Goal: Task Accomplishment & Management: Manage account settings

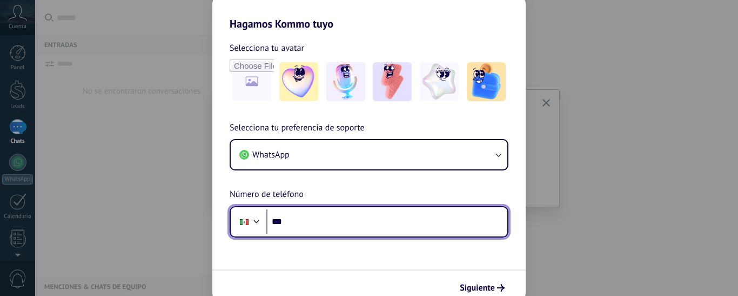
click at [308, 221] on input "***" at bounding box center [386, 221] width 241 height 25
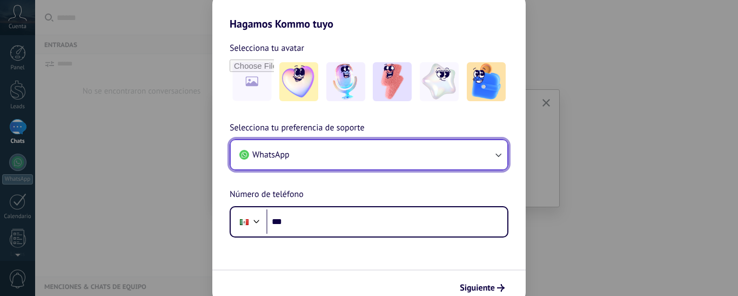
click at [498, 151] on icon "button" at bounding box center [498, 154] width 11 height 11
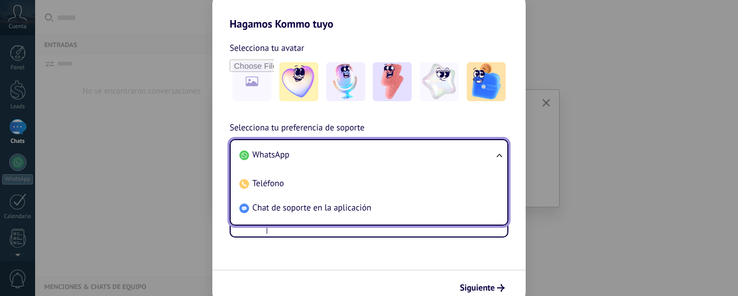
click at [498, 151] on ul "WhatsApp Teléfono Chat de soporte en la aplicación" at bounding box center [369, 182] width 279 height 86
drag, startPoint x: 284, startPoint y: 153, endPoint x: 276, endPoint y: 132, distance: 22.8
click at [276, 133] on div "Selecciona tu preferencia de soporte WhatsApp WhatsApp Teléfono Chat de soporte…" at bounding box center [368, 179] width 313 height 116
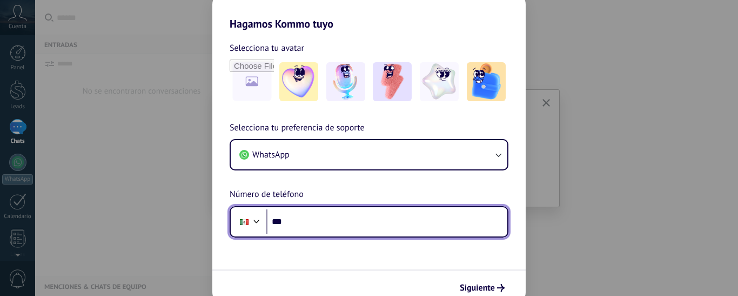
click at [306, 228] on input "***" at bounding box center [386, 221] width 241 height 25
type input "**********"
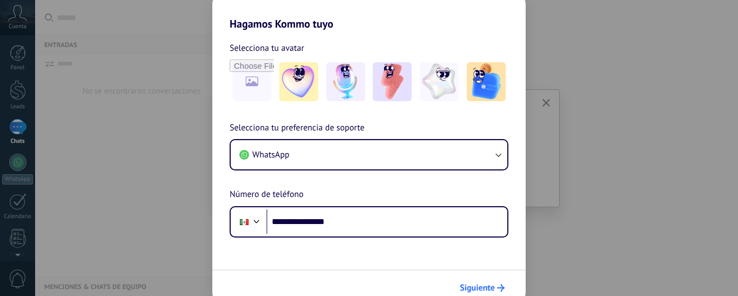
click at [475, 285] on span "Siguiente" at bounding box center [477, 288] width 35 height 8
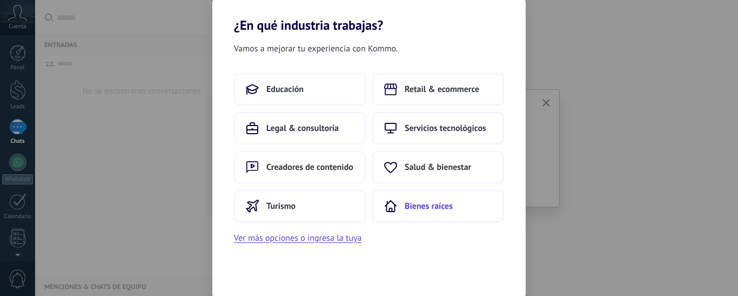
click at [441, 206] on span "Bienes raíces" at bounding box center [429, 206] width 48 height 11
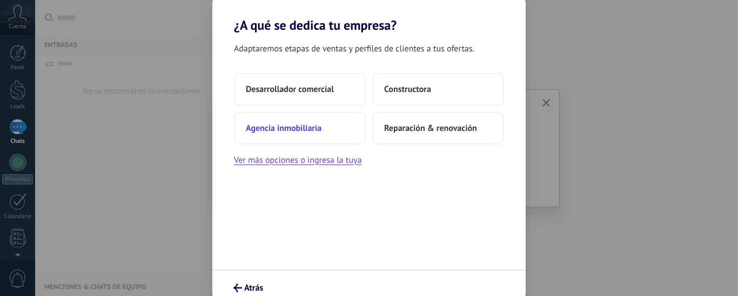
click at [297, 124] on span "Agencia inmobiliaria" at bounding box center [284, 128] width 76 height 11
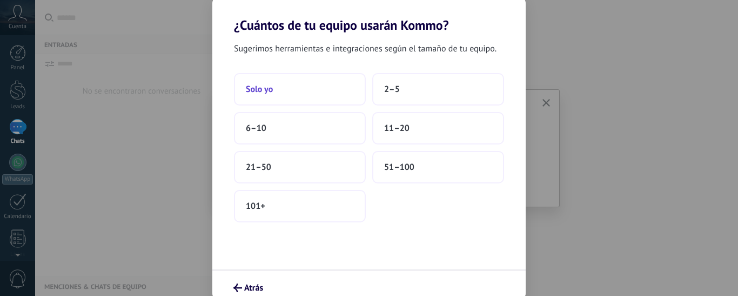
click at [283, 89] on button "Solo yo" at bounding box center [300, 89] width 132 height 32
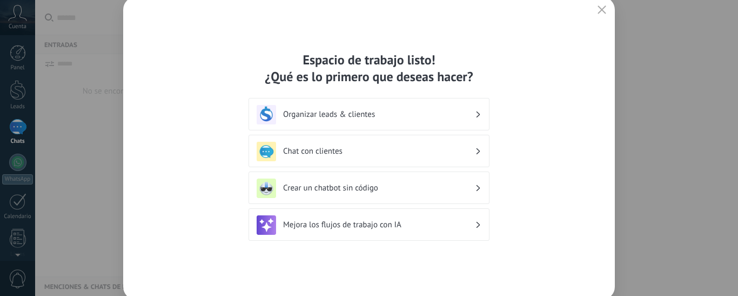
click at [425, 117] on h3 "Organizar leads & clientes" at bounding box center [379, 114] width 192 height 10
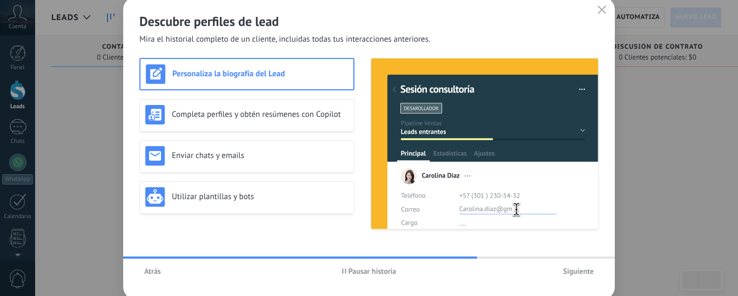
click at [602, 10] on use "button" at bounding box center [602, 9] width 8 height 8
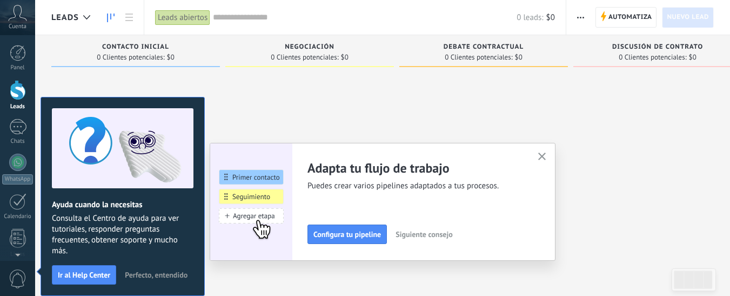
click at [545, 156] on use "button" at bounding box center [542, 156] width 8 height 8
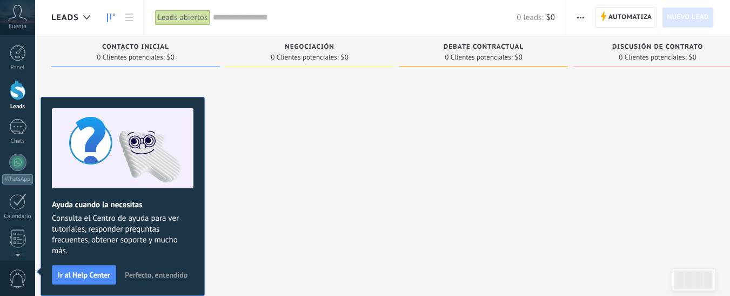
click at [147, 272] on span "Perfecto, entendido" at bounding box center [156, 275] width 63 height 8
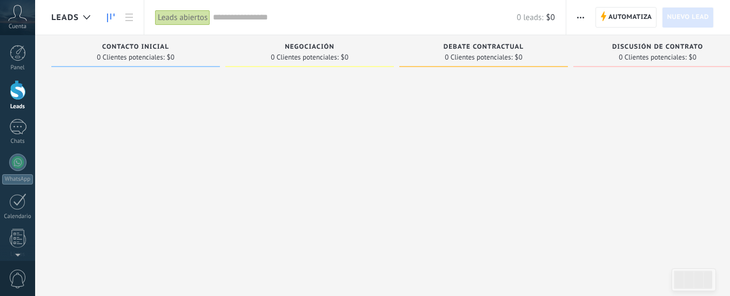
click at [20, 23] on span "Cuenta" at bounding box center [18, 26] width 18 height 7
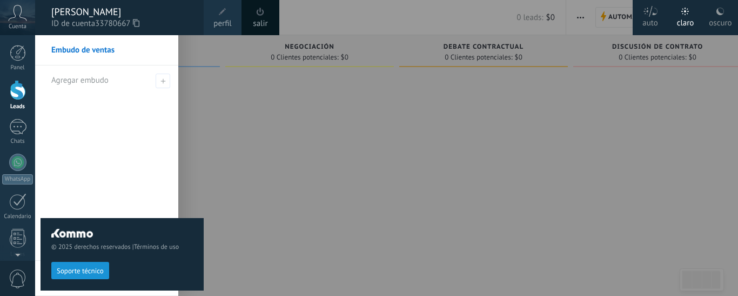
click at [216, 23] on span "perfil" at bounding box center [222, 24] width 18 height 12
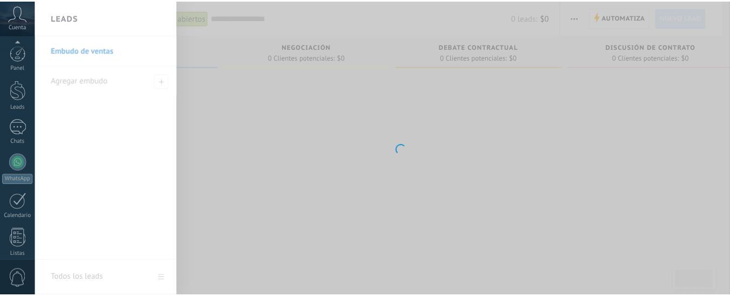
scroll to position [154, 0]
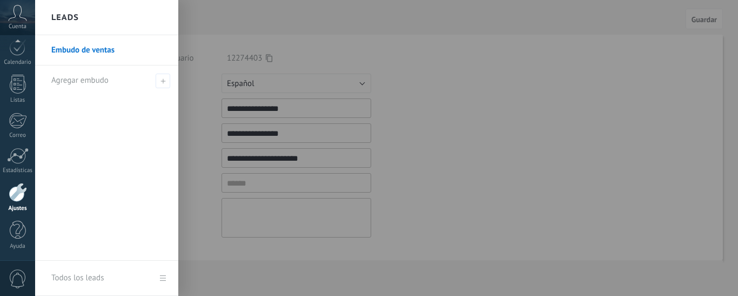
click at [530, 99] on div at bounding box center [404, 148] width 738 height 296
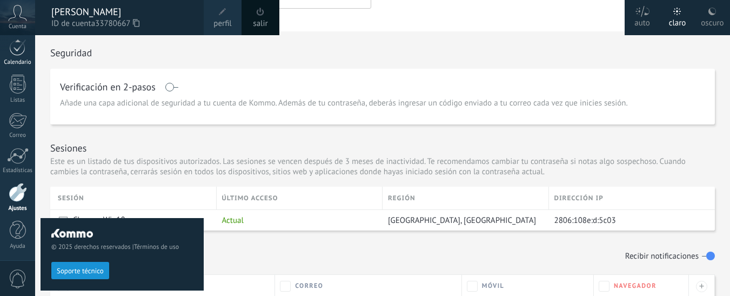
scroll to position [229, 0]
click at [13, 191] on div at bounding box center [18, 192] width 18 height 19
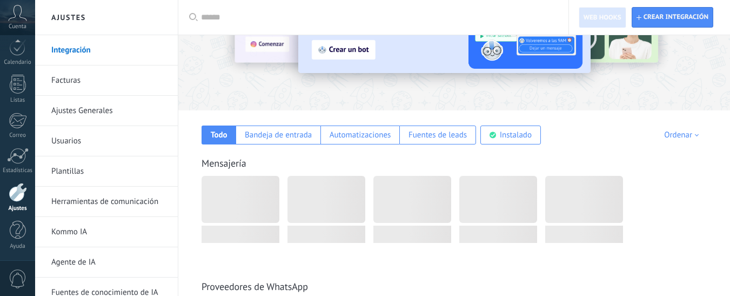
scroll to position [107, 0]
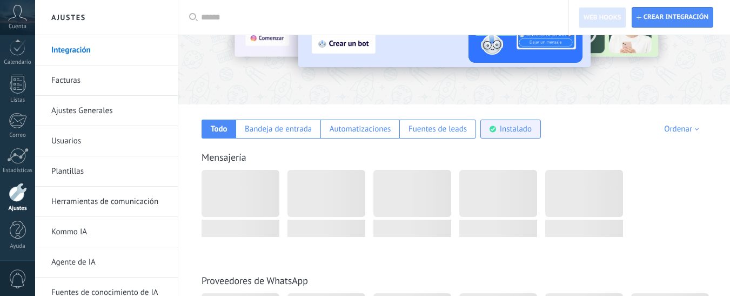
click at [519, 134] on div "Instalado" at bounding box center [510, 128] width 61 height 19
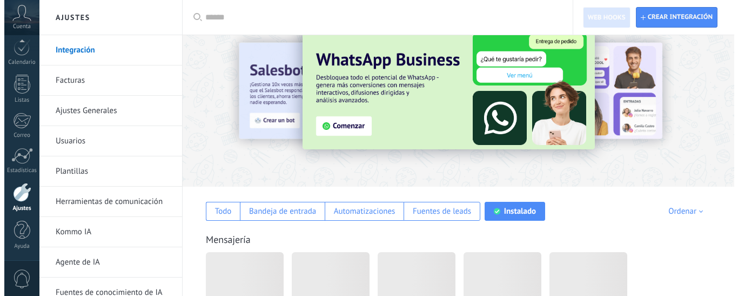
scroll to position [0, 0]
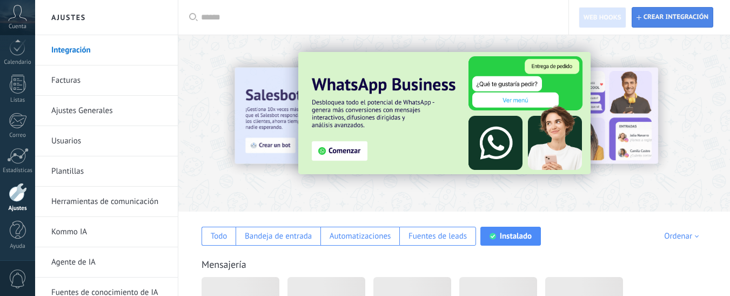
click at [674, 15] on span "Crear integración" at bounding box center [676, 17] width 65 height 9
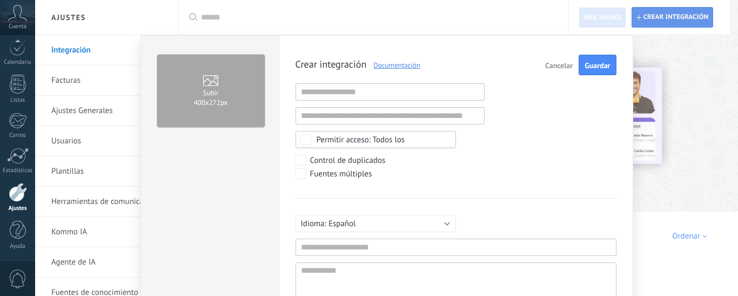
scroll to position [10, 0]
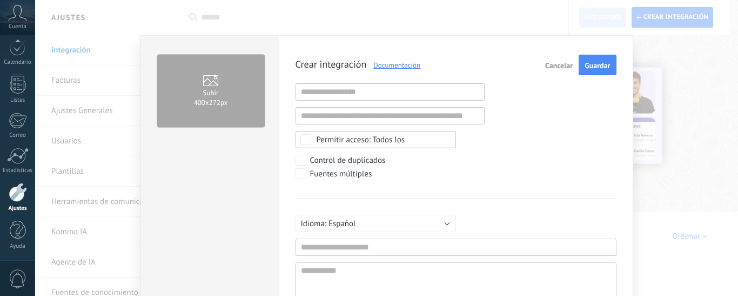
click at [555, 65] on span "Cancelar" at bounding box center [559, 66] width 28 height 8
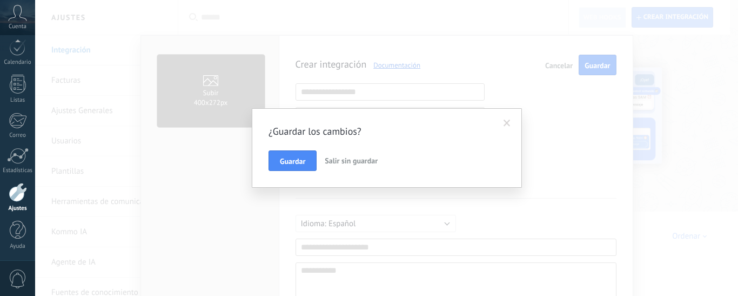
click at [343, 160] on span "Salir sin guardar" at bounding box center [351, 161] width 53 height 10
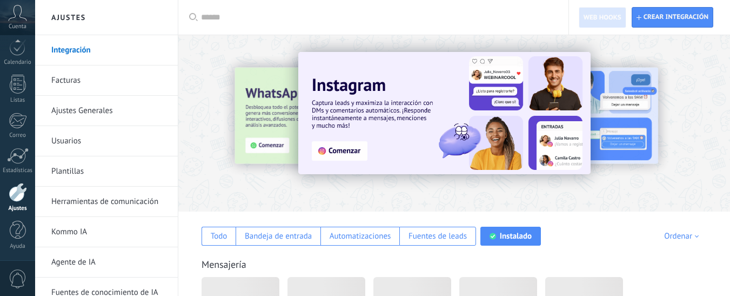
click at [269, 106] on div at bounding box center [189, 122] width 237 height 97
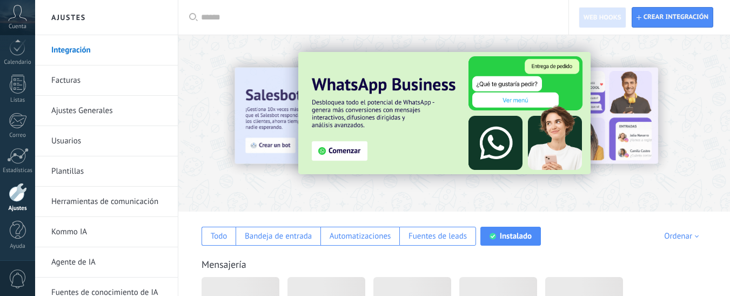
click at [345, 148] on img at bounding box center [444, 113] width 292 height 122
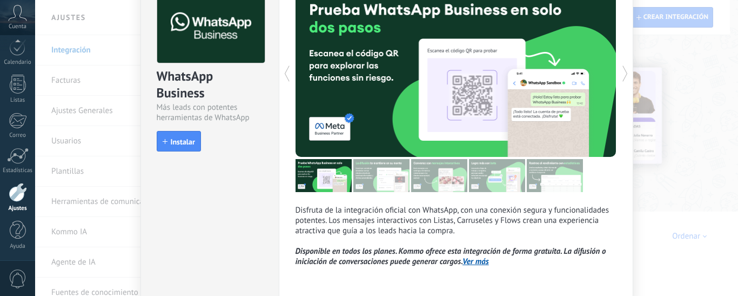
scroll to position [107, 0]
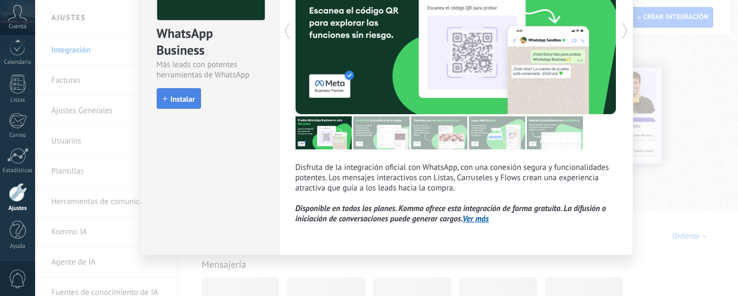
click at [179, 98] on span "Instalar" at bounding box center [183, 99] width 24 height 8
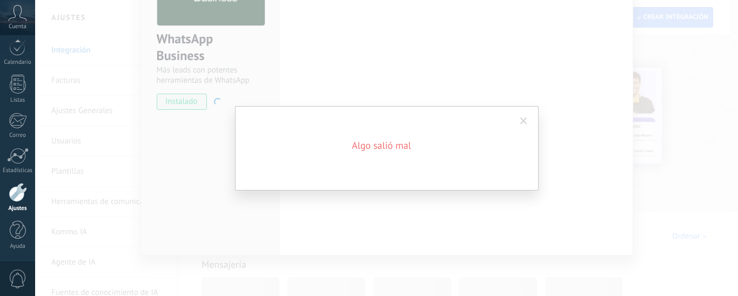
click at [519, 119] on span at bounding box center [524, 121] width 18 height 18
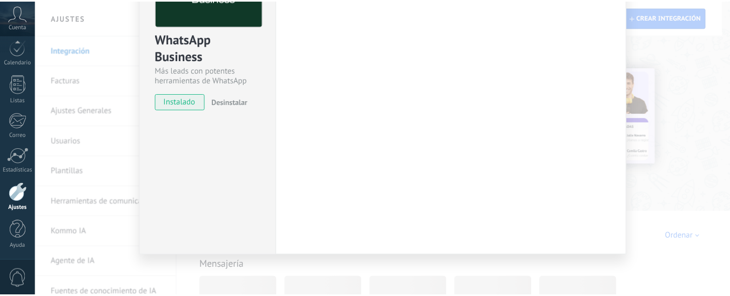
scroll to position [0, 0]
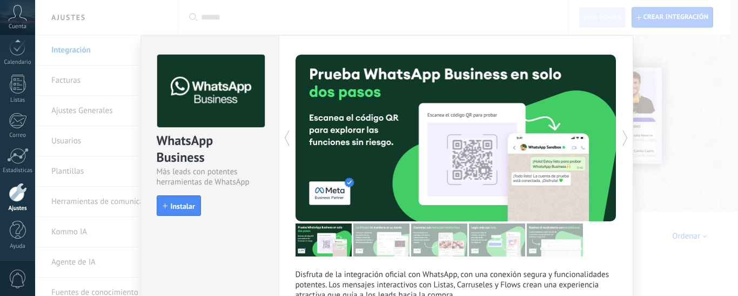
click at [59, 79] on div "WhatsApp Business Más leads con potentes herramientas de WhatsApp install Insta…" at bounding box center [386, 148] width 703 height 296
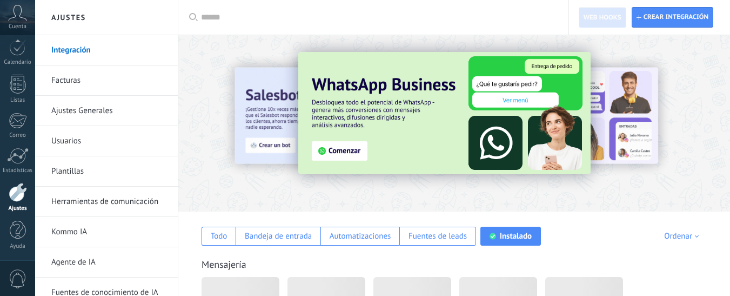
click at [56, 81] on link "Facturas" at bounding box center [109, 80] width 116 height 30
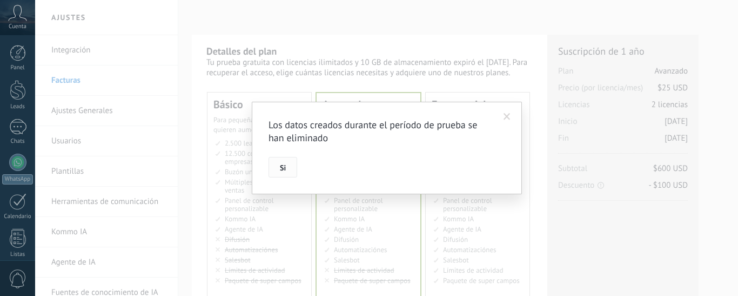
click at [278, 168] on button "Si" at bounding box center [283, 167] width 29 height 21
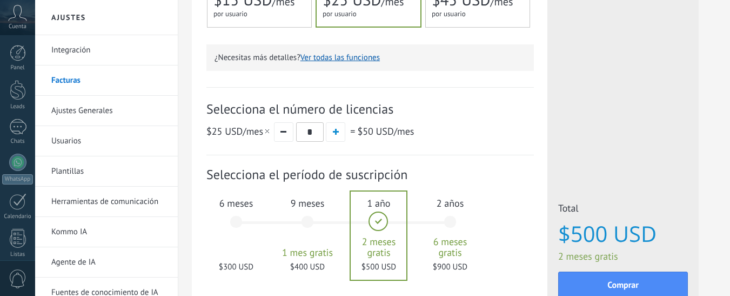
scroll to position [318, 0]
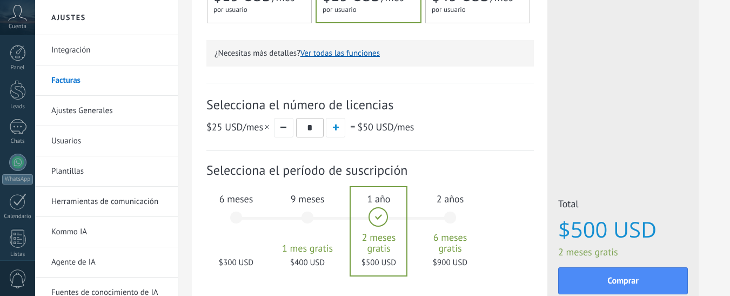
click at [229, 202] on span "6 meses" at bounding box center [236, 198] width 58 height 12
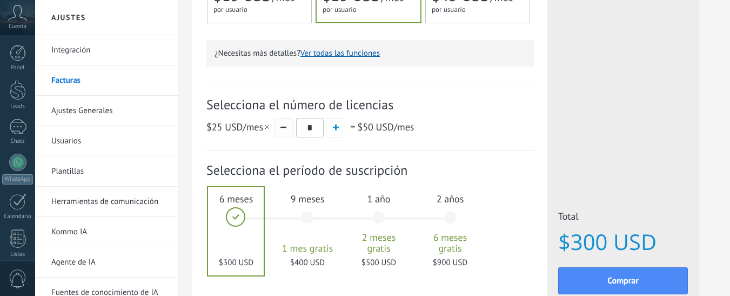
click at [282, 128] on span "button" at bounding box center [283, 127] width 6 height 2
type input "*"
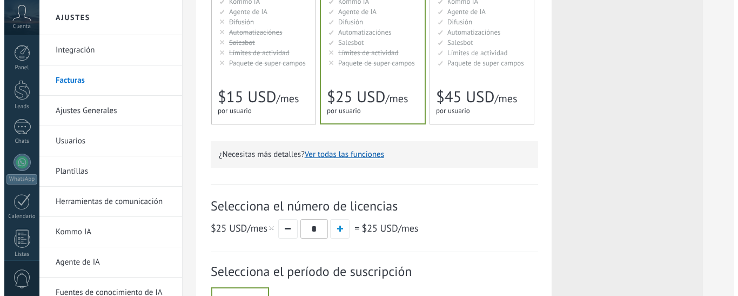
scroll to position [397, 0]
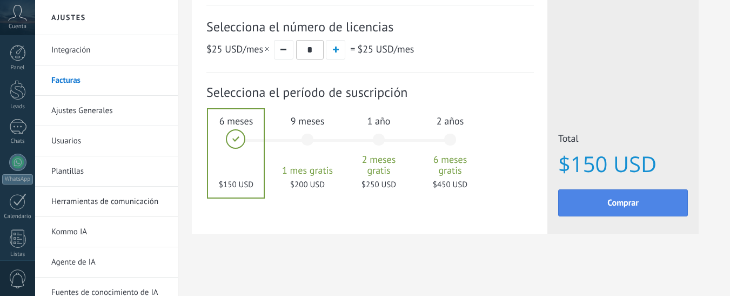
click at [632, 205] on span "Comprar" at bounding box center [622, 203] width 31 height 8
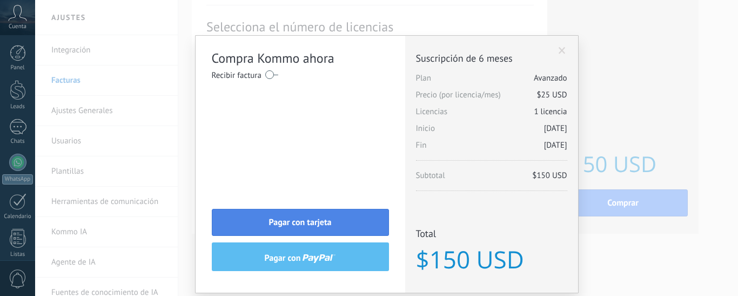
click at [319, 218] on span "Pagar con tarjeta" at bounding box center [300, 222] width 63 height 8
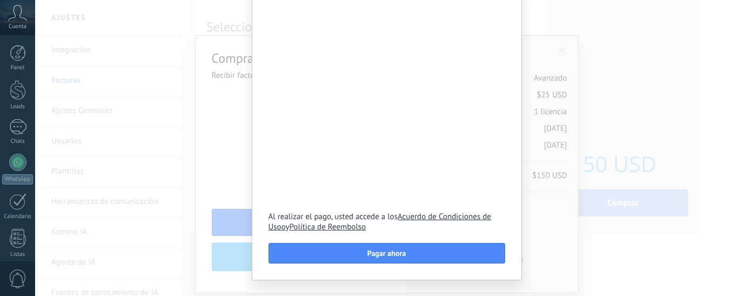
scroll to position [204, 0]
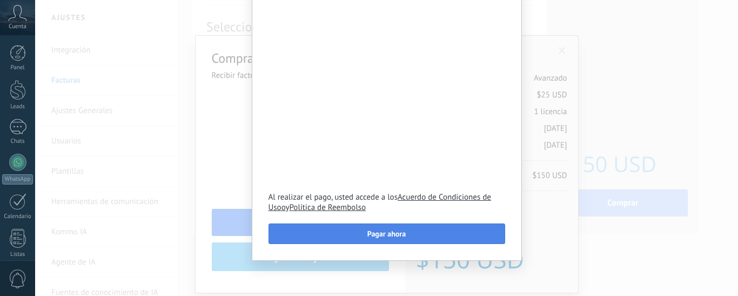
click at [379, 228] on button "Pagar ahora" at bounding box center [387, 233] width 237 height 21
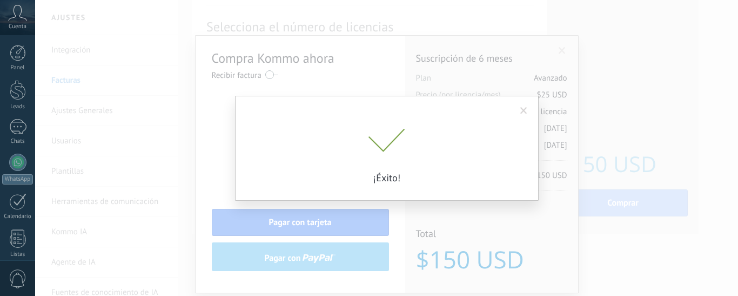
scroll to position [0, 0]
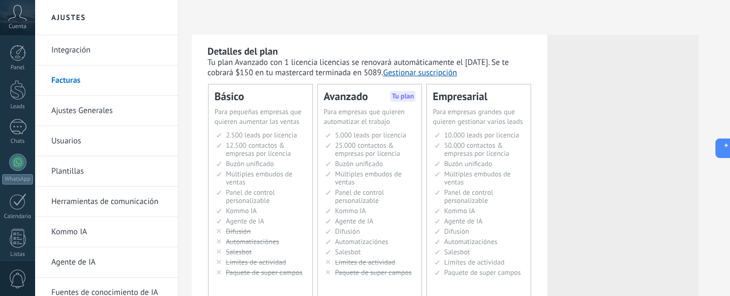
click at [81, 49] on link "Integración" at bounding box center [109, 50] width 116 height 30
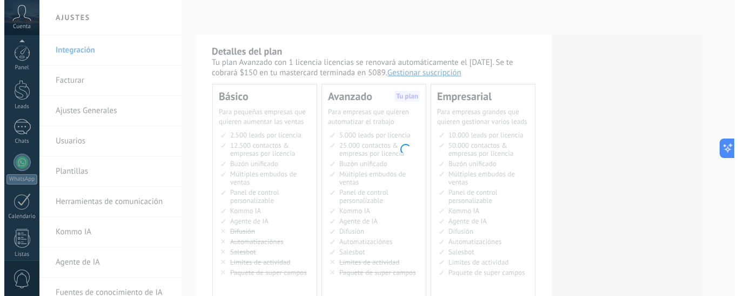
scroll to position [154, 0]
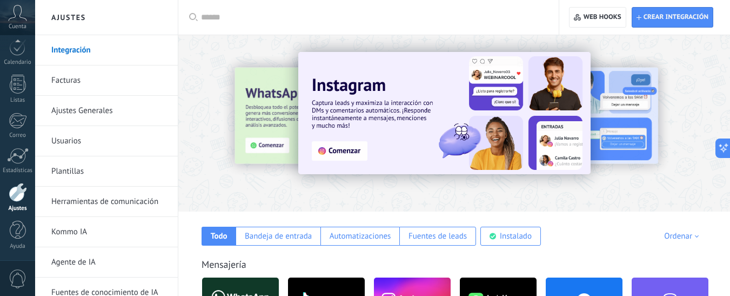
click at [251, 111] on div at bounding box center [189, 122] width 237 height 97
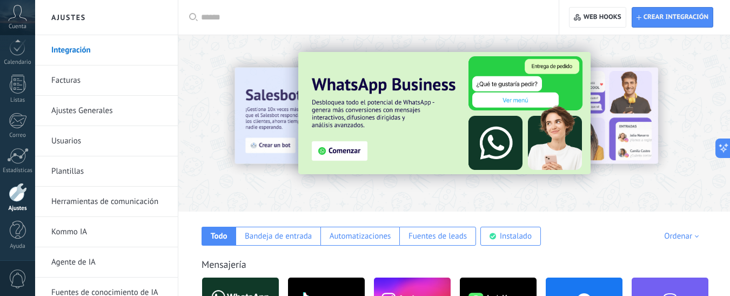
click at [344, 148] on img at bounding box center [444, 113] width 292 height 122
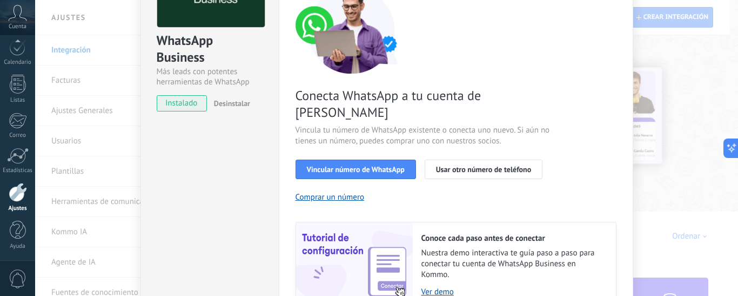
scroll to position [102, 0]
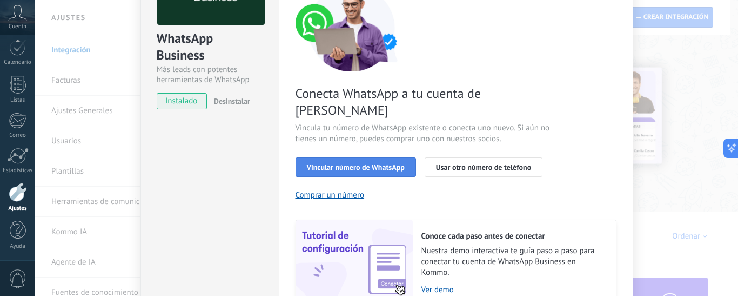
click at [369, 157] on button "Vincular número de WhatsApp" at bounding box center [356, 166] width 121 height 19
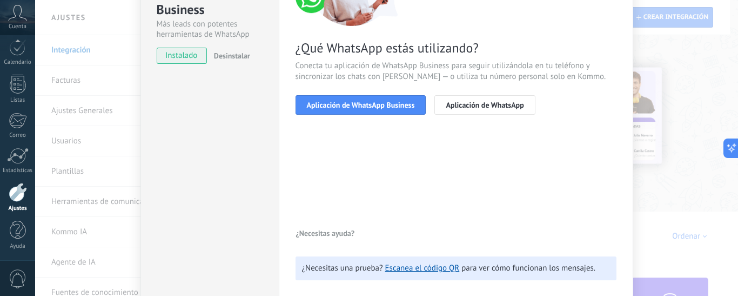
scroll to position [147, 0]
click at [326, 107] on span "Aplicación de WhatsApp Business" at bounding box center [361, 106] width 108 height 8
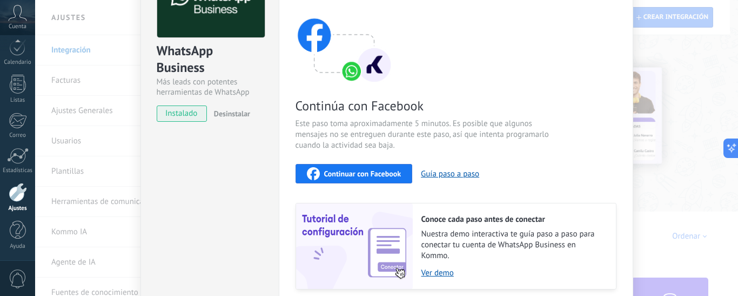
scroll to position [0, 0]
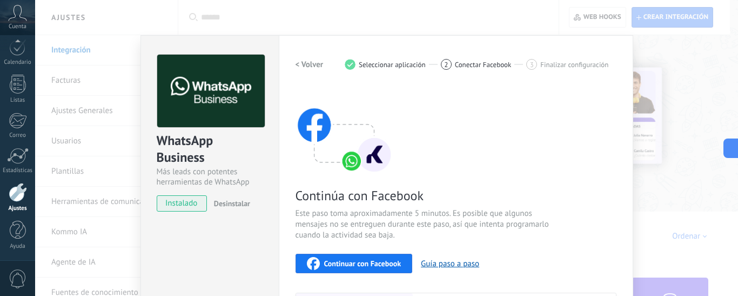
click at [174, 201] on span "instalado" at bounding box center [181, 203] width 49 height 16
click at [175, 203] on span "instalado" at bounding box center [181, 203] width 49 height 16
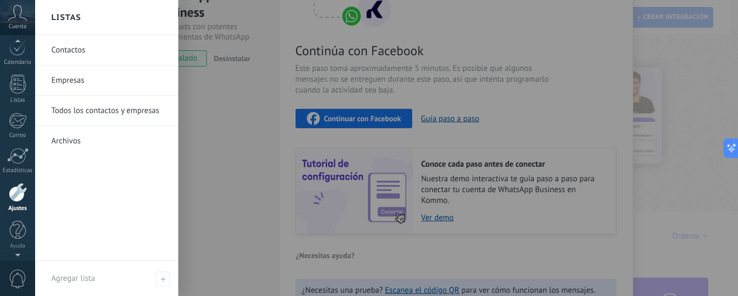
scroll to position [151, 0]
click at [21, 23] on span "Cuenta" at bounding box center [18, 26] width 18 height 7
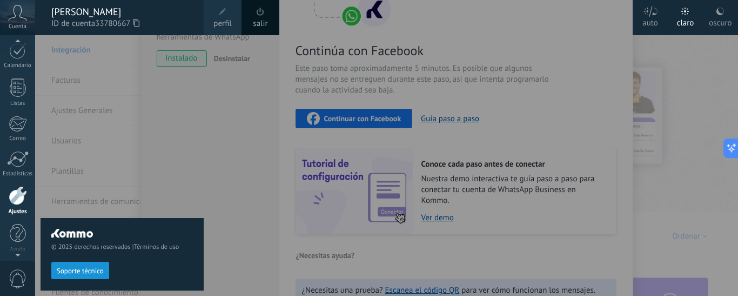
scroll to position [154, 0]
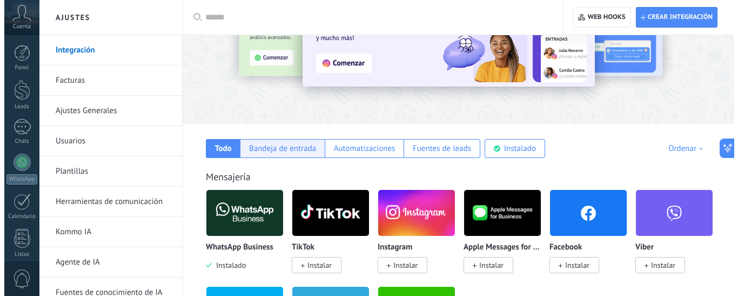
scroll to position [103, 0]
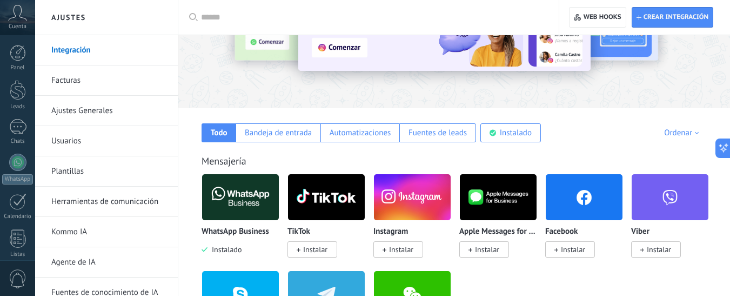
click at [249, 192] on img at bounding box center [240, 197] width 77 height 52
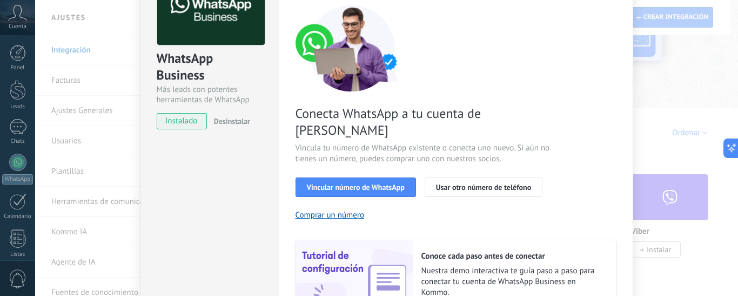
scroll to position [83, 0]
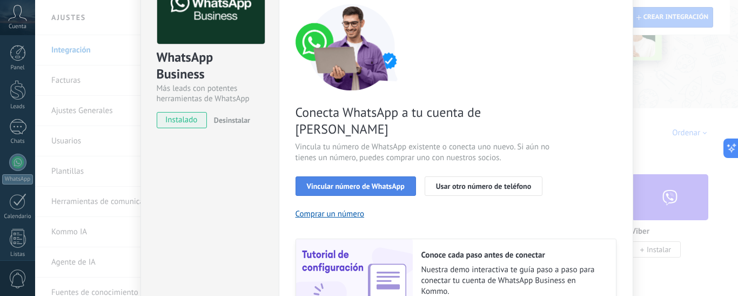
click at [350, 182] on span "Vincular número de WhatsApp" at bounding box center [356, 186] width 98 height 8
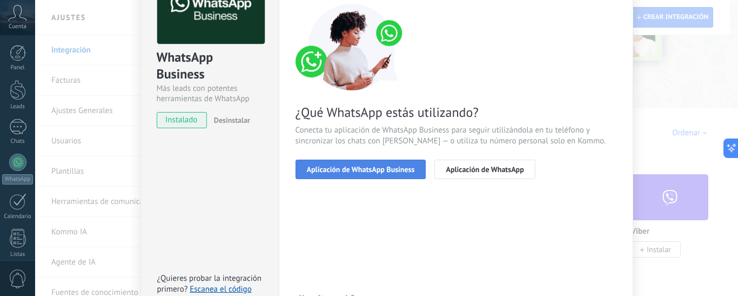
click at [368, 168] on span "Aplicación de WhatsApp Business" at bounding box center [361, 169] width 108 height 8
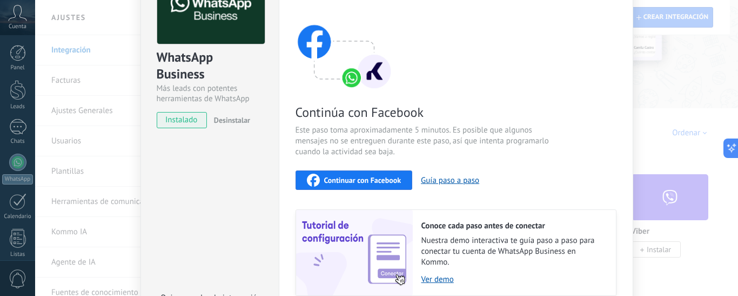
scroll to position [172, 0]
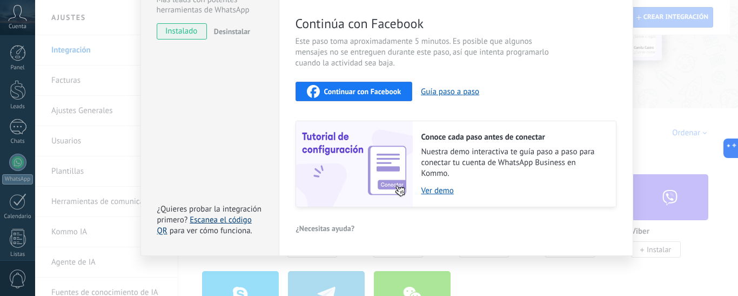
click at [209, 218] on link "Escanea el código QR" at bounding box center [204, 225] width 95 height 21
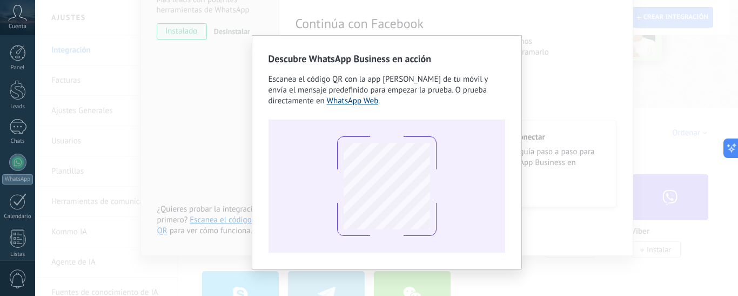
click at [344, 100] on link "WhatsApp Web" at bounding box center [353, 101] width 52 height 10
click at [657, 47] on div "Descubre WhatsApp Business en acción Escanea el código QR con la app de cámara …" at bounding box center [386, 148] width 703 height 296
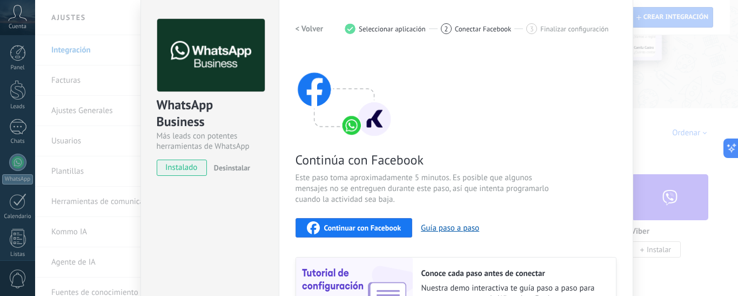
scroll to position [0, 0]
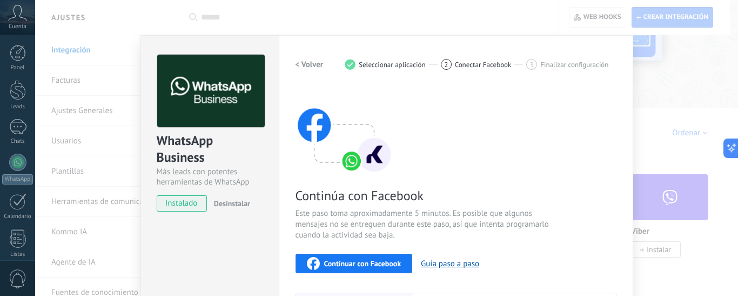
click at [176, 206] on span "instalado" at bounding box center [181, 203] width 49 height 16
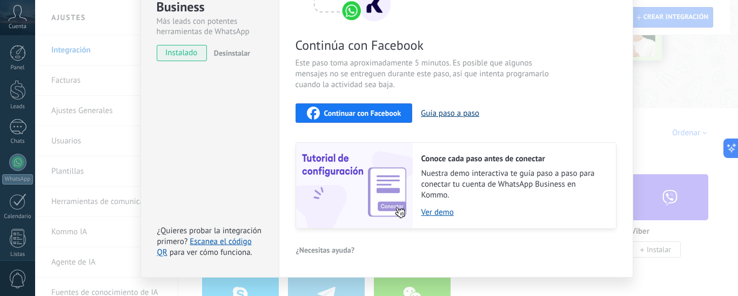
scroll to position [151, 0]
click at [431, 212] on link "Ver demo" at bounding box center [514, 211] width 184 height 10
click at [360, 112] on span "Continuar con Facebook" at bounding box center [362, 113] width 77 height 8
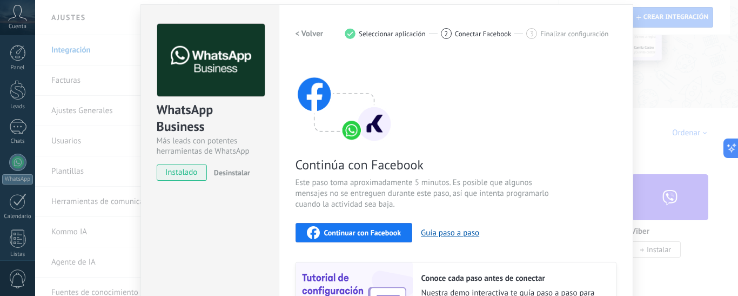
scroll to position [0, 0]
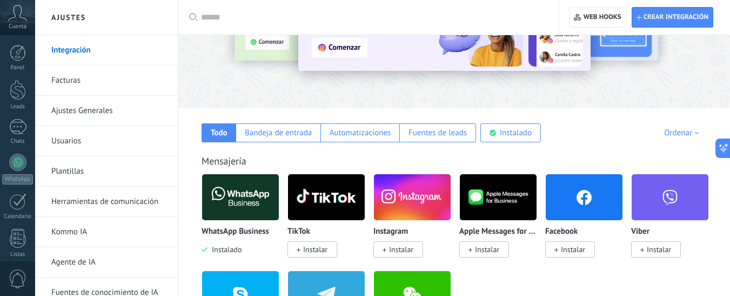
click at [238, 206] on img at bounding box center [240, 197] width 77 height 52
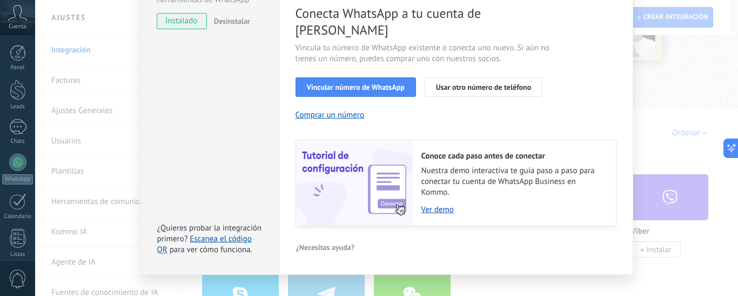
scroll to position [184, 0]
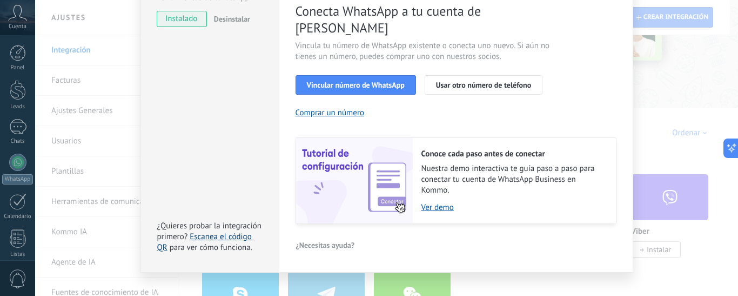
click at [214, 231] on link "Escanea el código QR" at bounding box center [204, 241] width 95 height 21
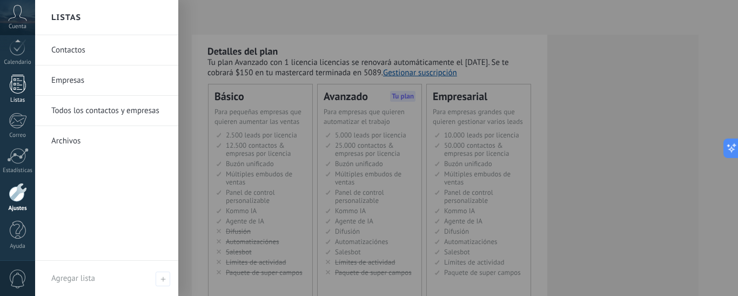
click at [12, 85] on div at bounding box center [18, 84] width 16 height 19
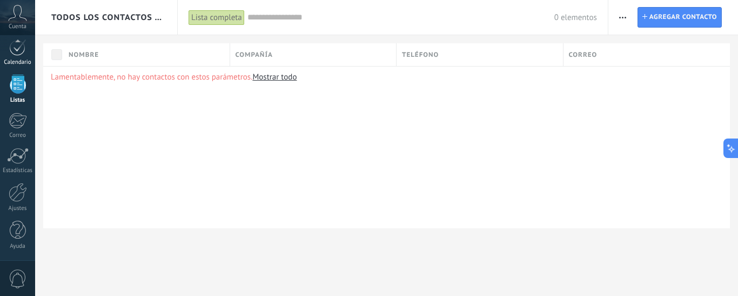
click at [14, 57] on link "Calendario" at bounding box center [17, 52] width 35 height 27
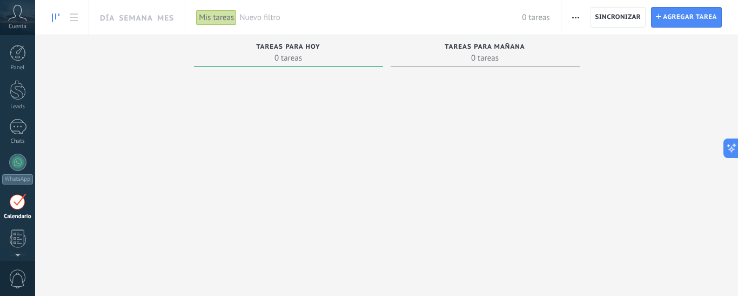
click at [15, 24] on span "Cuenta" at bounding box center [18, 26] width 18 height 7
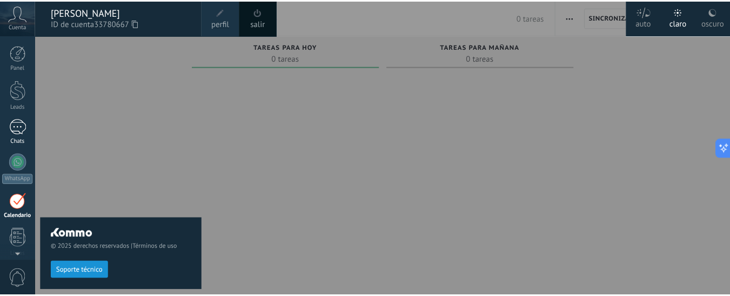
scroll to position [154, 0]
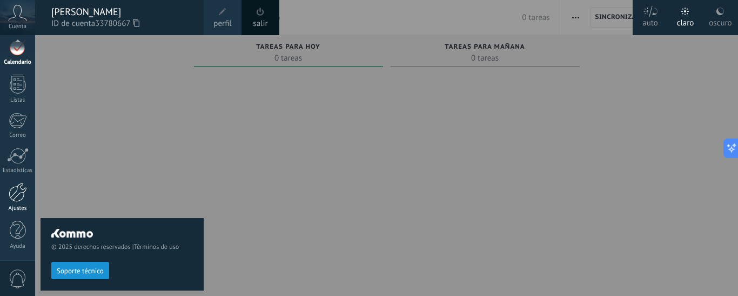
click at [14, 191] on div at bounding box center [18, 192] width 18 height 19
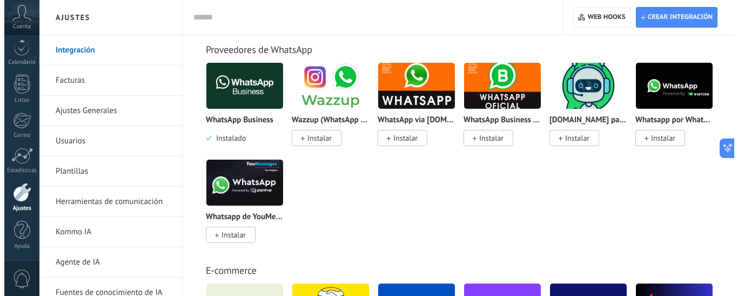
scroll to position [436, 0]
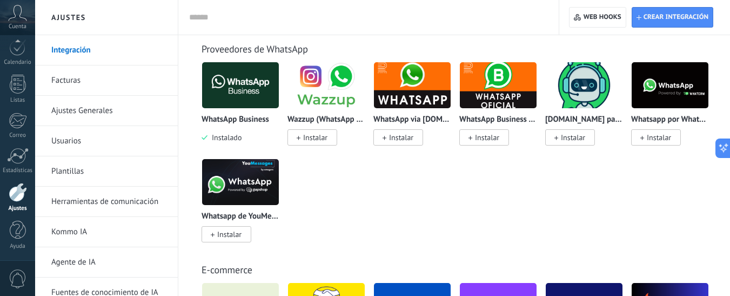
click at [249, 78] on img at bounding box center [240, 85] width 77 height 52
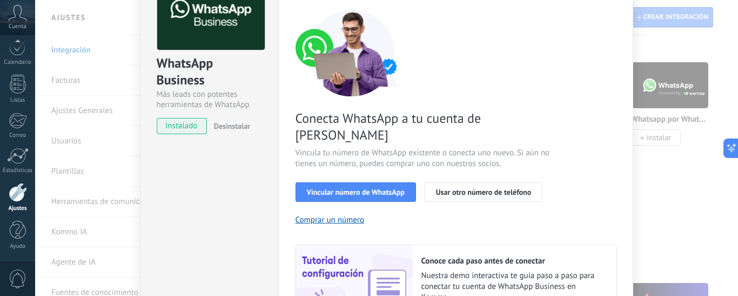
scroll to position [64, 0]
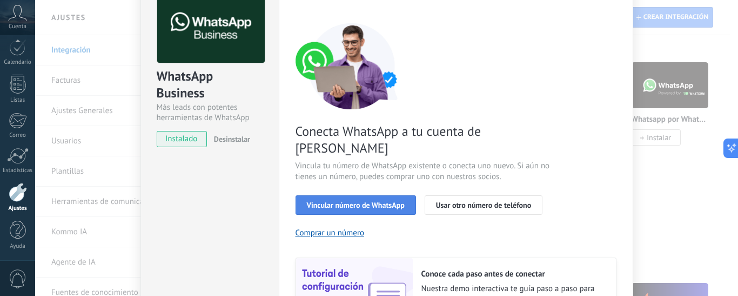
click at [342, 201] on span "Vincular número de WhatsApp" at bounding box center [356, 205] width 98 height 8
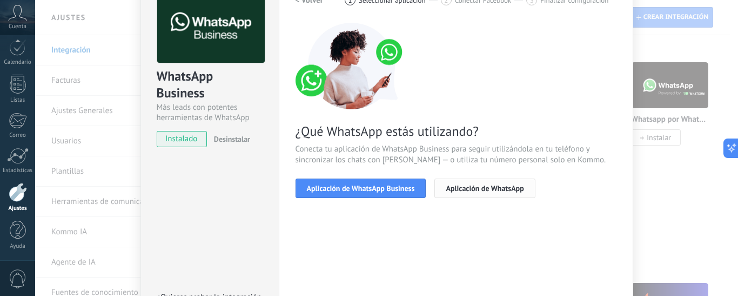
click at [473, 186] on span "Aplicación de WhatsApp" at bounding box center [485, 188] width 78 height 8
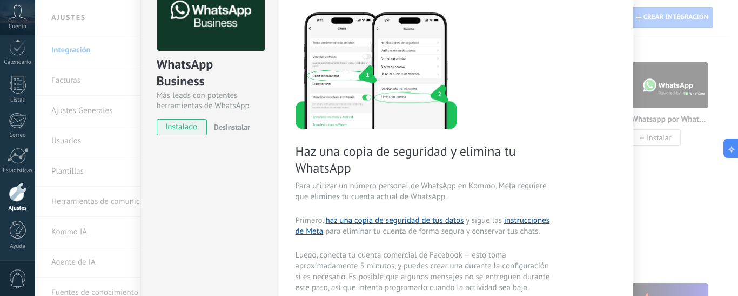
scroll to position [0, 0]
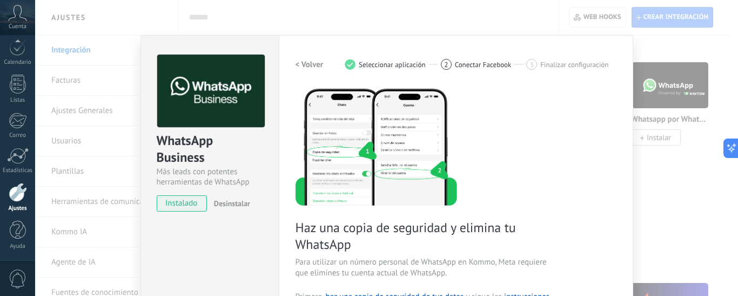
click at [314, 59] on h2 "< Volver" at bounding box center [310, 64] width 28 height 10
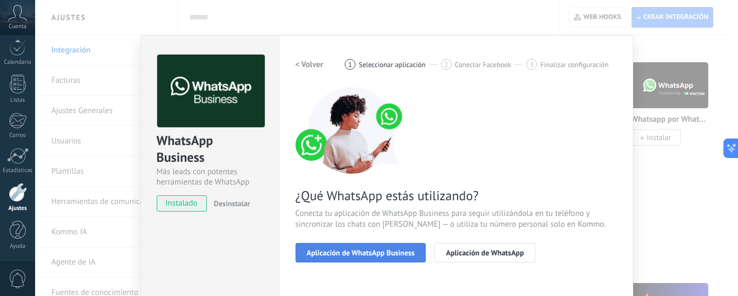
click at [351, 250] on span "Aplicación de WhatsApp Business" at bounding box center [361, 253] width 108 height 8
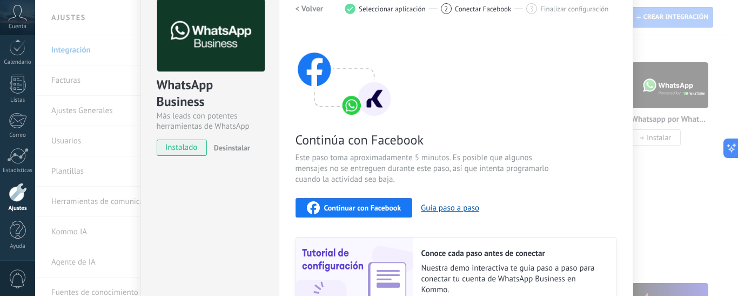
scroll to position [44, 0]
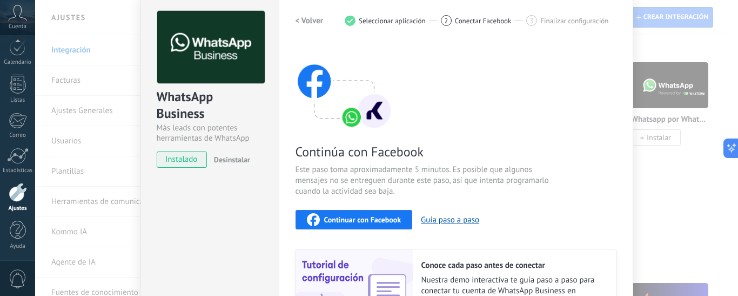
click at [231, 31] on img at bounding box center [211, 47] width 108 height 73
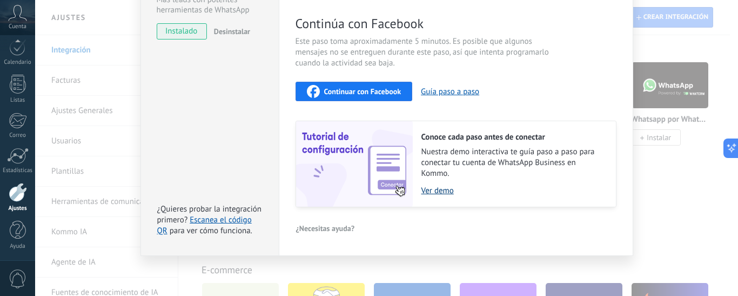
click at [440, 189] on link "Ver demo" at bounding box center [514, 190] width 184 height 10
click at [358, 95] on span "Continuar con Facebook" at bounding box center [362, 92] width 77 height 8
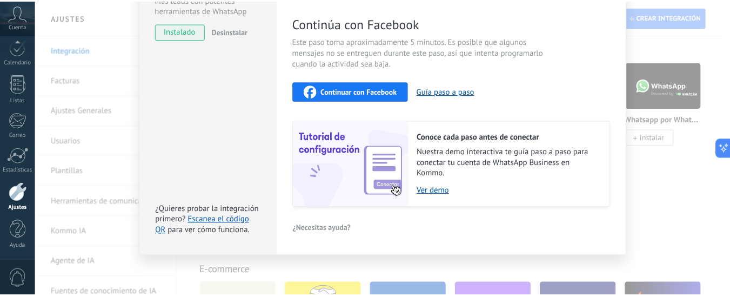
scroll to position [0, 0]
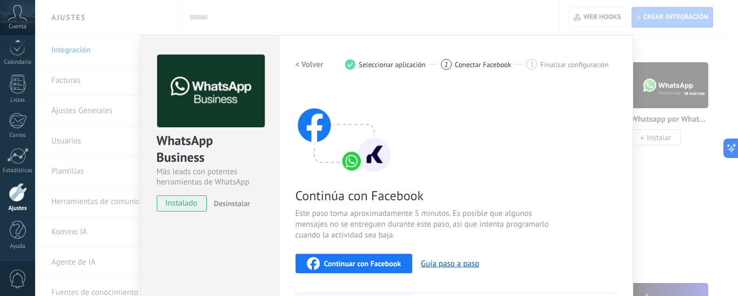
click at [310, 68] on h2 "< Volver" at bounding box center [310, 64] width 28 height 10
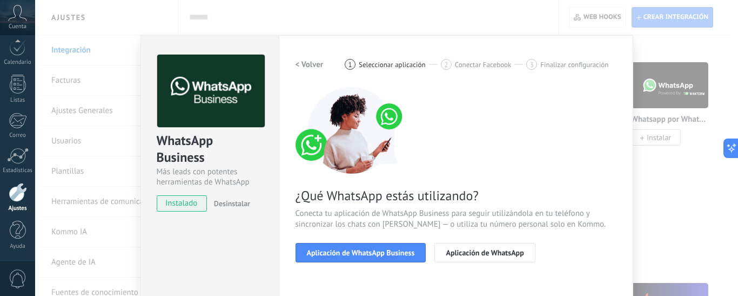
click at [310, 68] on h2 "< Volver" at bounding box center [310, 64] width 28 height 10
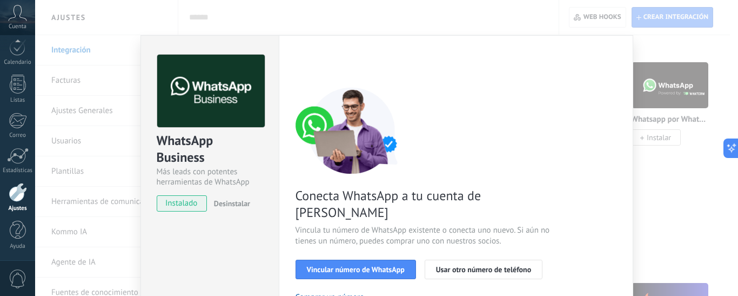
click at [310, 68] on div "< Volver 1 Seleccionar aplicación 2 Conectar Facebook 3 Finalizar configuración" at bounding box center [456, 64] width 321 height 19
click at [684, 189] on div "WhatsApp Business Más leads con potentes herramientas de WhatsApp instalado Des…" at bounding box center [386, 148] width 703 height 296
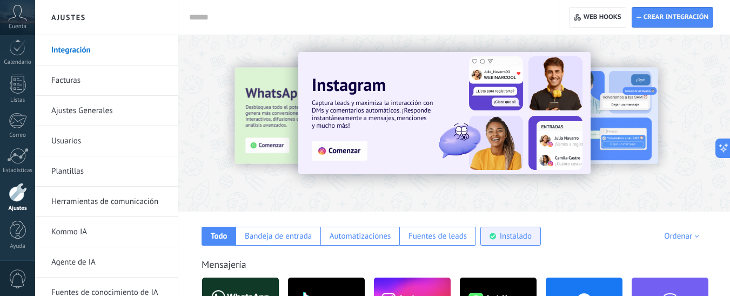
click at [520, 230] on div "Instalado" at bounding box center [510, 235] width 61 height 19
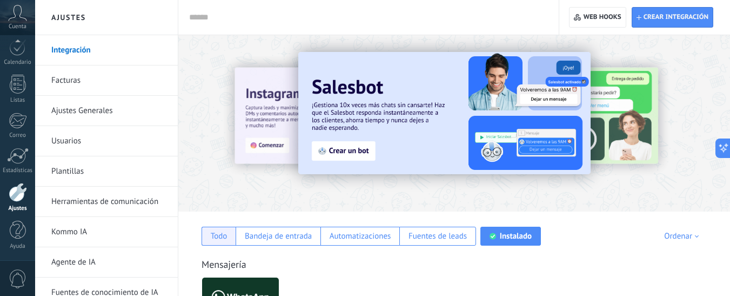
click at [218, 236] on div "Todo" at bounding box center [219, 236] width 17 height 10
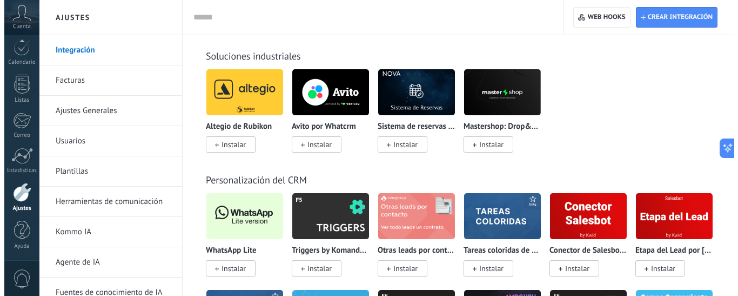
scroll to position [2510, 0]
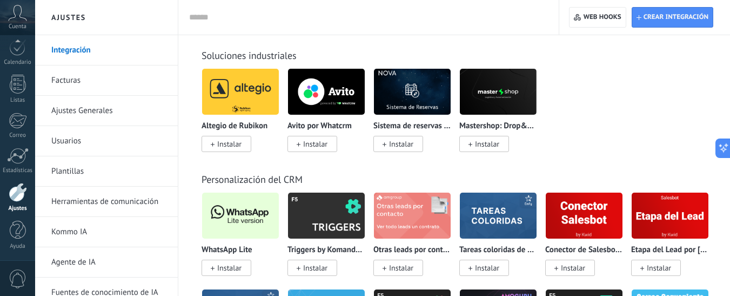
click at [229, 265] on span "Instalar" at bounding box center [229, 268] width 24 height 10
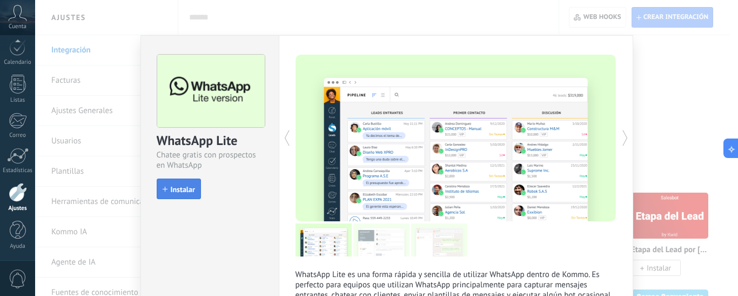
click at [183, 188] on span "Instalar" at bounding box center [183, 189] width 24 height 8
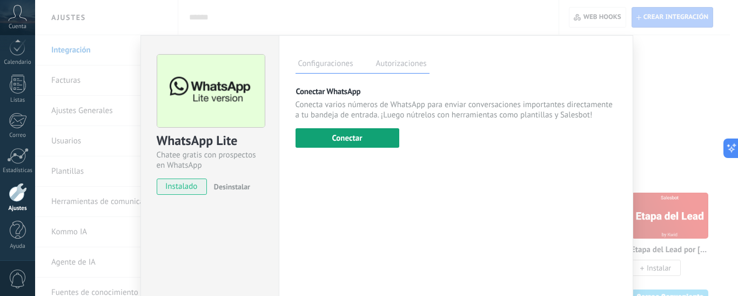
click at [368, 139] on button "Conectar" at bounding box center [348, 137] width 104 height 19
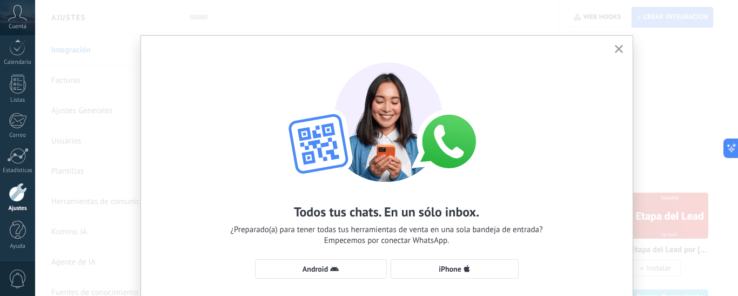
scroll to position [77, 0]
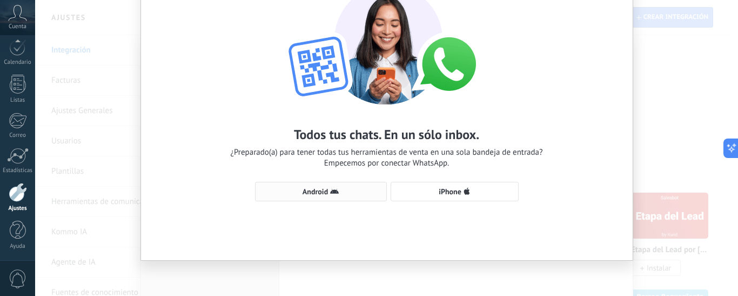
click at [309, 194] on span "Android" at bounding box center [315, 192] width 25 height 8
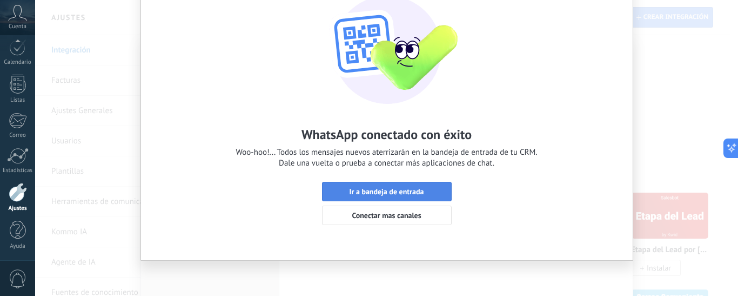
click at [394, 189] on span "Ir a bandeja de entrada" at bounding box center [386, 192] width 75 height 8
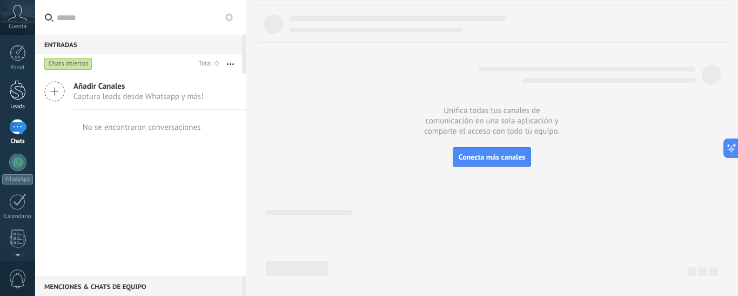
click at [22, 94] on div at bounding box center [18, 90] width 16 height 20
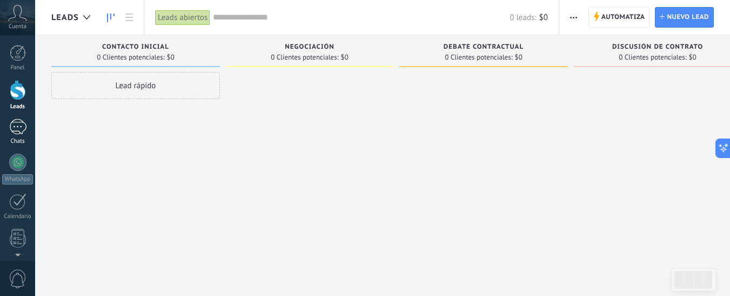
click at [17, 125] on div at bounding box center [17, 127] width 17 height 16
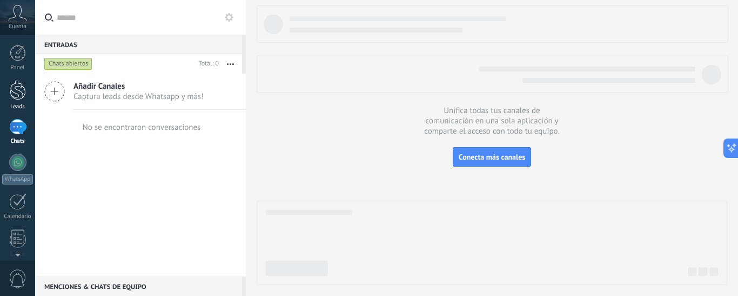
click at [15, 87] on div at bounding box center [18, 90] width 16 height 20
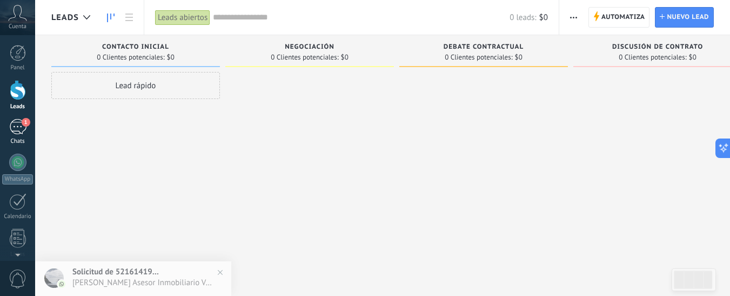
click at [17, 127] on div "1" at bounding box center [17, 127] width 17 height 16
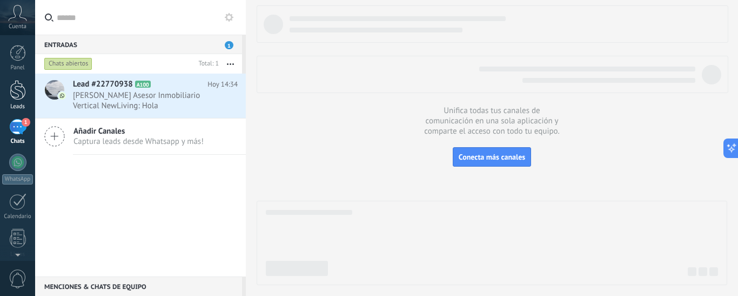
click at [17, 94] on div at bounding box center [18, 90] width 16 height 20
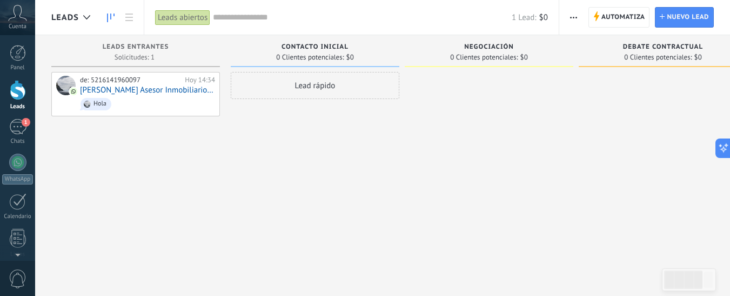
click at [334, 45] on span "Contacto inicial" at bounding box center [315, 47] width 67 height 8
click at [344, 44] on span "Contacto inicial" at bounding box center [315, 47] width 67 height 8
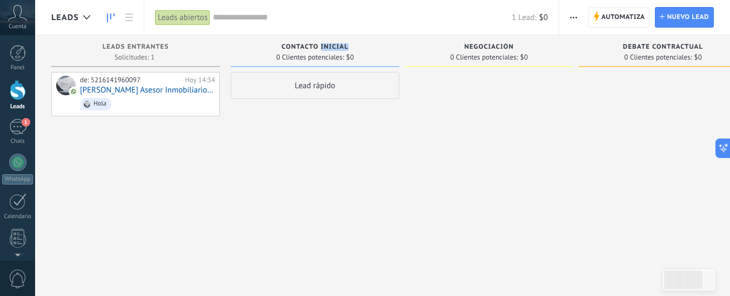
click at [569, 19] on button "button" at bounding box center [574, 17] width 16 height 21
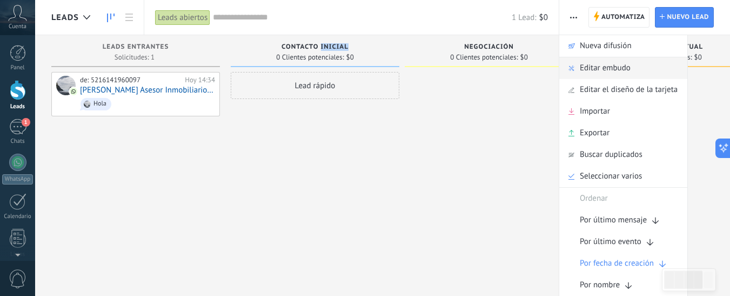
click at [588, 71] on span "Editar embudo" at bounding box center [605, 68] width 51 height 22
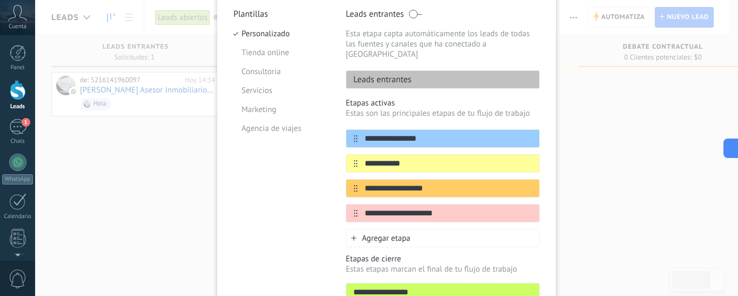
scroll to position [113, 0]
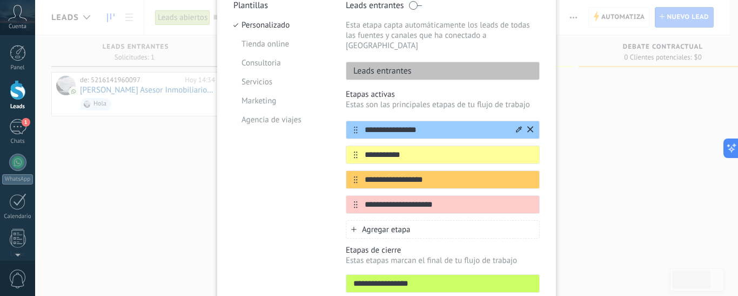
click at [426, 124] on input "**********" at bounding box center [436, 129] width 157 height 11
type input "*"
type input "**********"
click at [411, 149] on input "**********" at bounding box center [436, 154] width 157 height 11
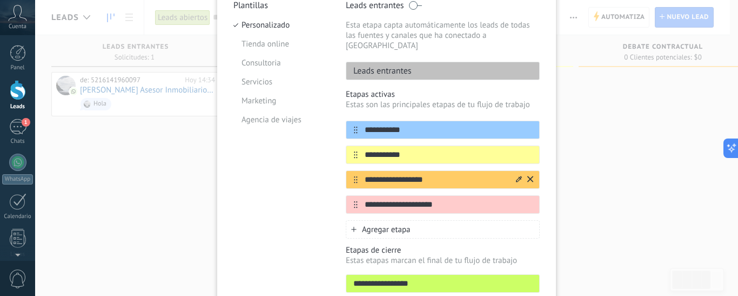
type input "**********"
click at [431, 174] on input "**********" at bounding box center [436, 179] width 157 height 11
type input "*"
type input "*********"
click at [445, 199] on input "**********" at bounding box center [436, 204] width 157 height 11
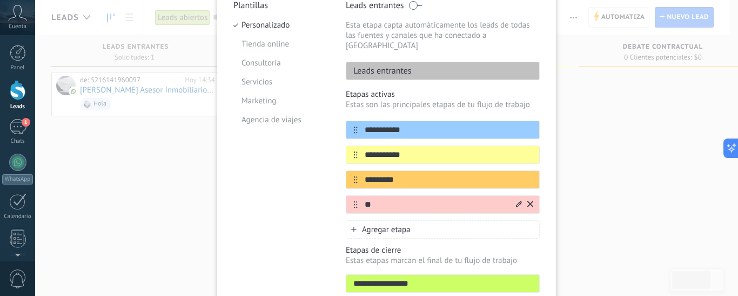
type input "*"
type input "*********"
click at [404, 224] on span "Agregar etapa" at bounding box center [386, 229] width 49 height 10
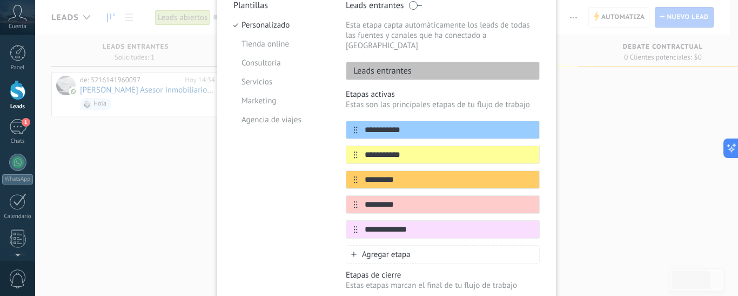
type input "**********"
click at [389, 249] on span "Agregar etapa" at bounding box center [386, 254] width 49 height 10
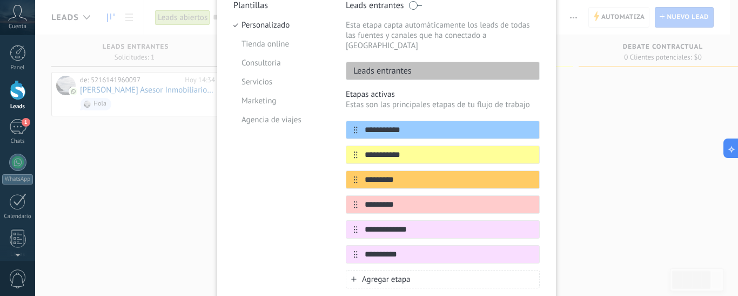
type input "**********"
click at [378, 274] on span "Agregar etapa" at bounding box center [386, 279] width 49 height 10
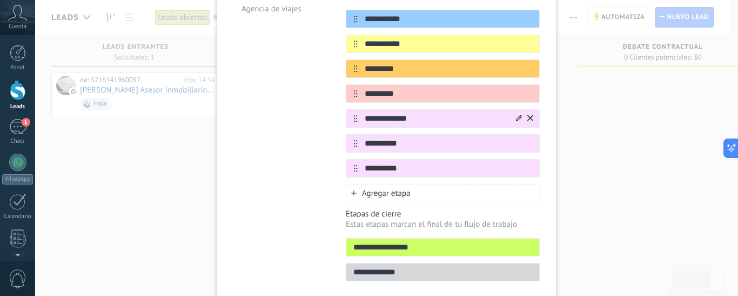
scroll to position [224, 0]
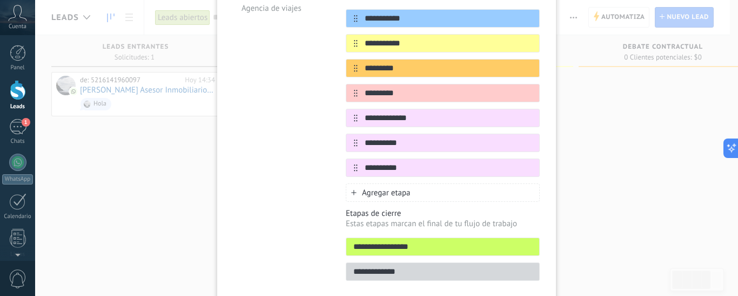
type input "**********"
click at [380, 188] on span "Agregar etapa" at bounding box center [386, 193] width 49 height 10
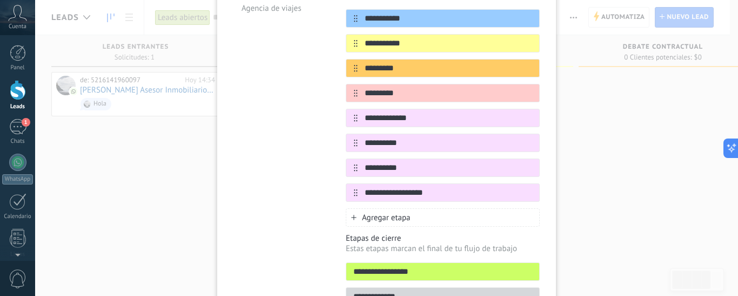
type input "**********"
click at [380, 212] on span "Agregar etapa" at bounding box center [386, 217] width 49 height 10
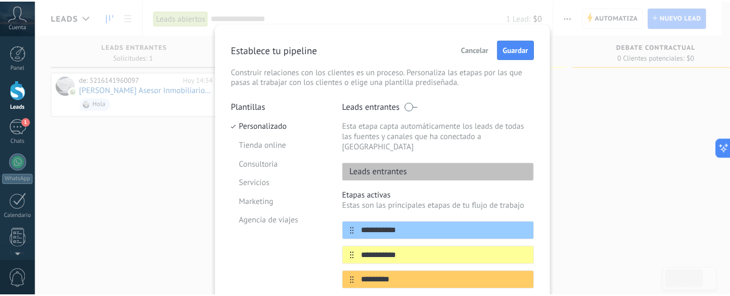
scroll to position [0, 0]
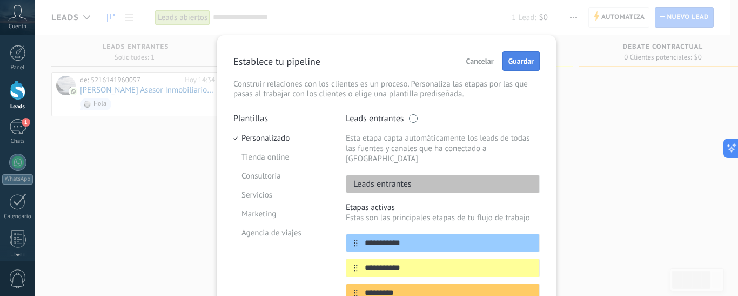
type input "**********"
click at [524, 64] on span "Guardar" at bounding box center [521, 61] width 25 height 8
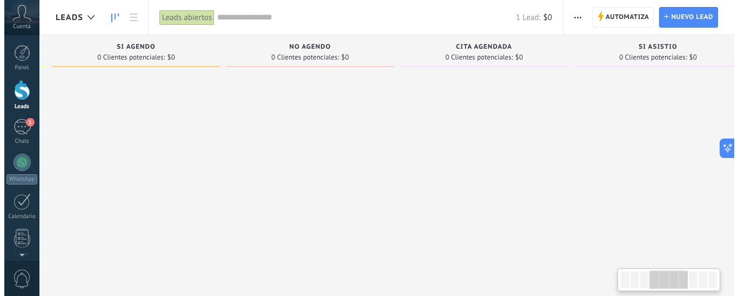
scroll to position [0, 532]
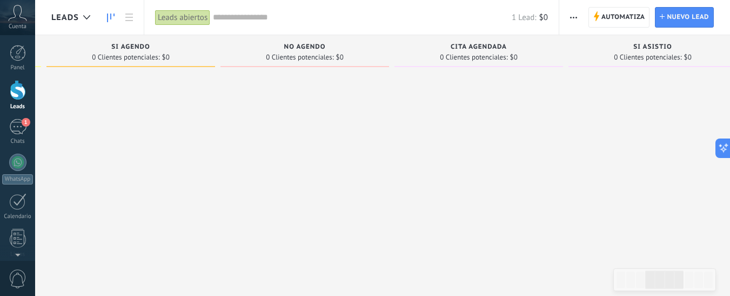
click at [572, 15] on span "button" at bounding box center [573, 17] width 7 height 21
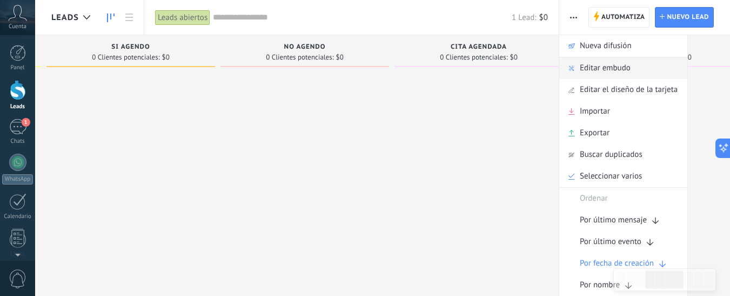
click at [598, 64] on span "Editar embudo" at bounding box center [605, 68] width 51 height 22
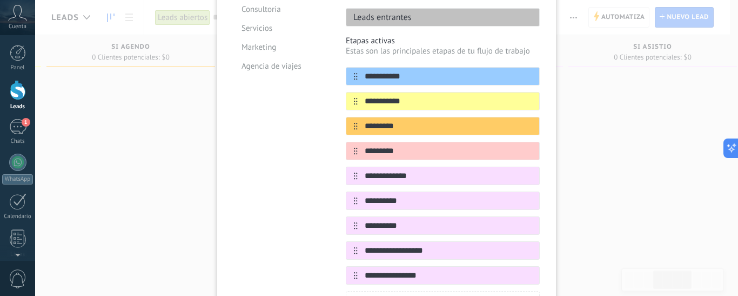
scroll to position [167, 0]
click at [529, 122] on icon at bounding box center [530, 125] width 6 height 6
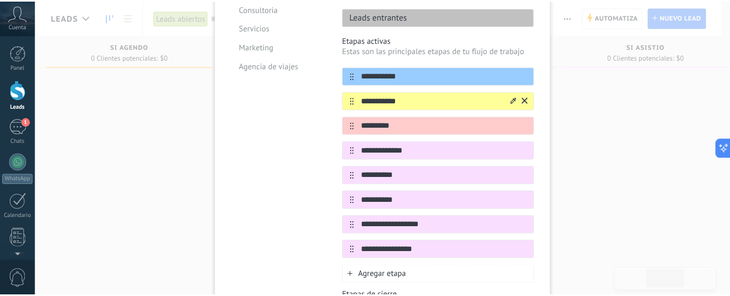
scroll to position [0, 0]
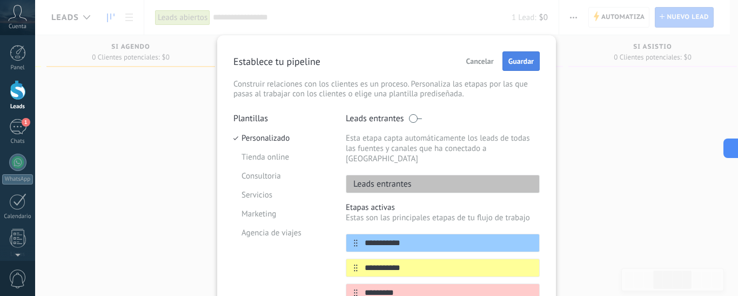
click at [515, 58] on span "Guardar" at bounding box center [521, 61] width 25 height 8
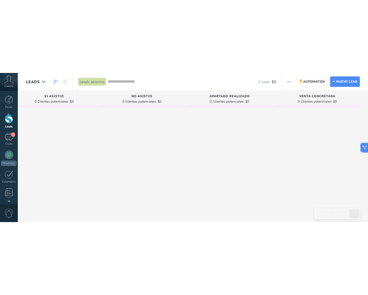
scroll to position [0, 904]
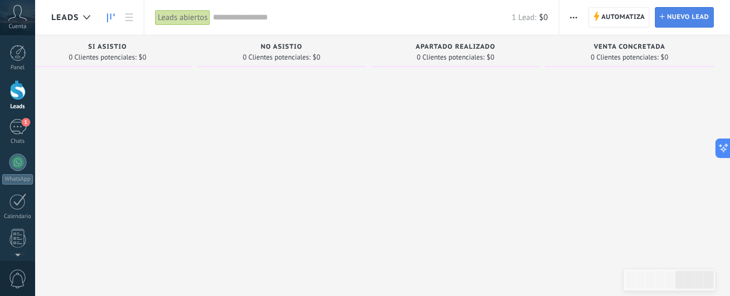
click at [689, 19] on span "Nuevo lead" at bounding box center [688, 17] width 42 height 19
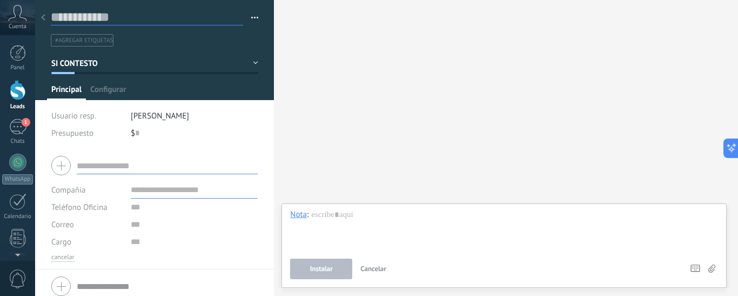
click at [144, 12] on input "text" at bounding box center [147, 17] width 192 height 16
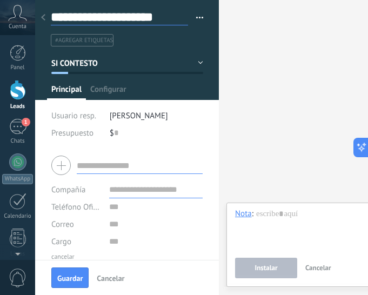
type input "**********"
click at [197, 65] on button "SI CONTESTO" at bounding box center [127, 63] width 152 height 19
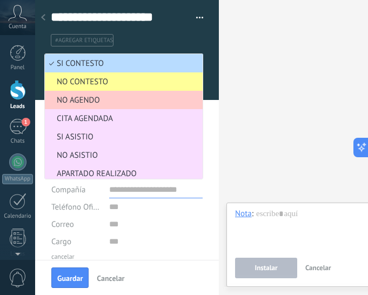
click at [107, 65] on span "SI CONTESTO" at bounding box center [122, 63] width 155 height 10
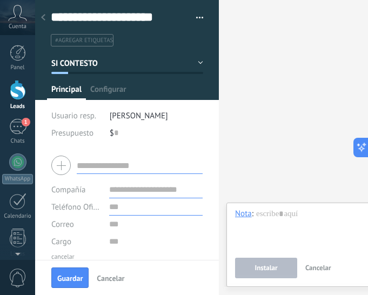
click at [110, 212] on input "text" at bounding box center [155, 206] width 93 height 17
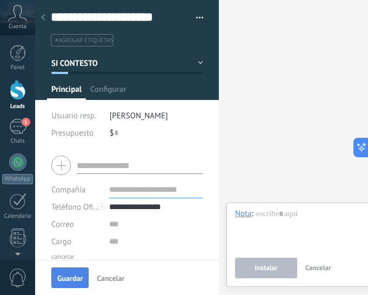
type input "**********"
click at [62, 272] on button "Guardar" at bounding box center [69, 278] width 37 height 21
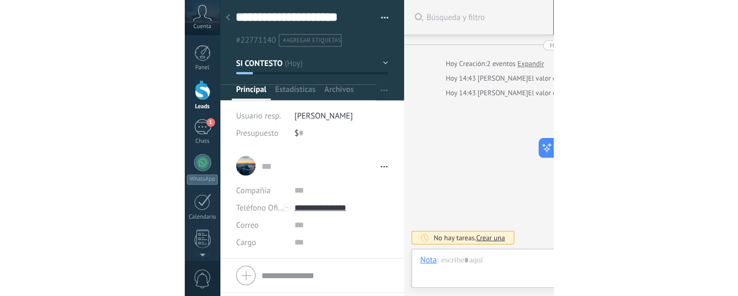
type textarea "**********"
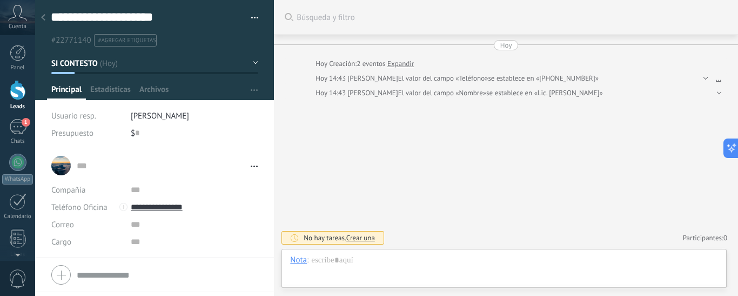
scroll to position [16, 0]
click at [343, 257] on div at bounding box center [504, 271] width 428 height 32
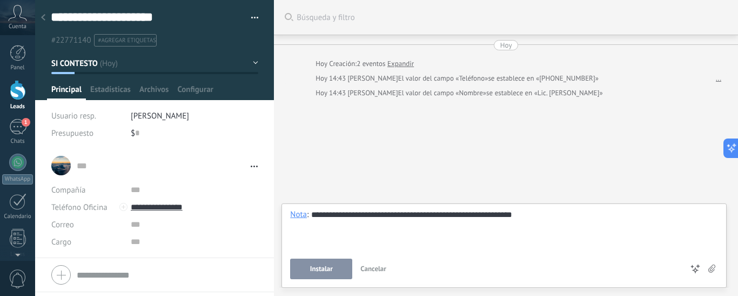
click at [331, 268] on span "Instalar" at bounding box center [321, 269] width 23 height 8
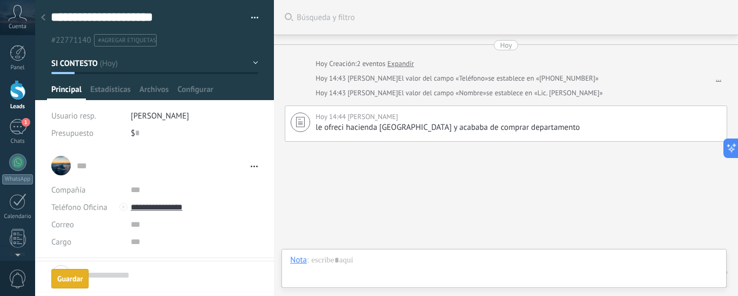
scroll to position [35, 0]
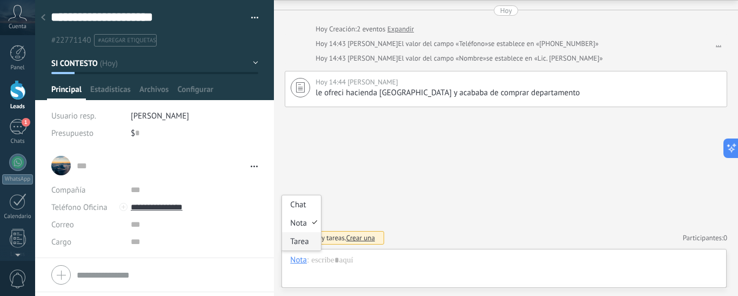
click at [298, 242] on div "Tarea" at bounding box center [301, 241] width 38 height 18
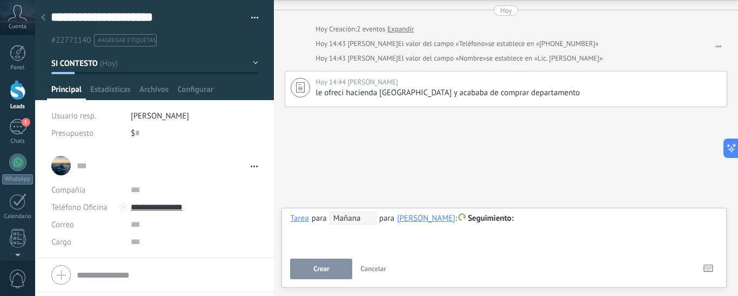
click at [350, 222] on span "Mañana" at bounding box center [353, 217] width 47 height 13
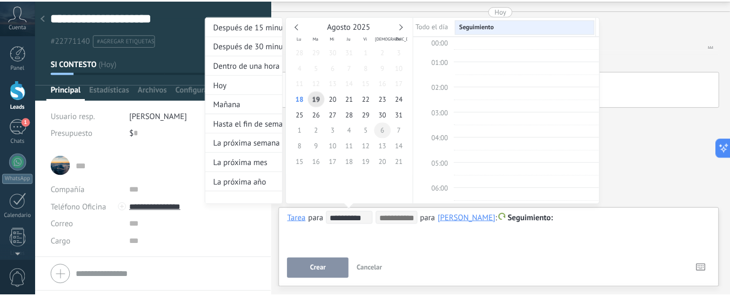
scroll to position [204, 0]
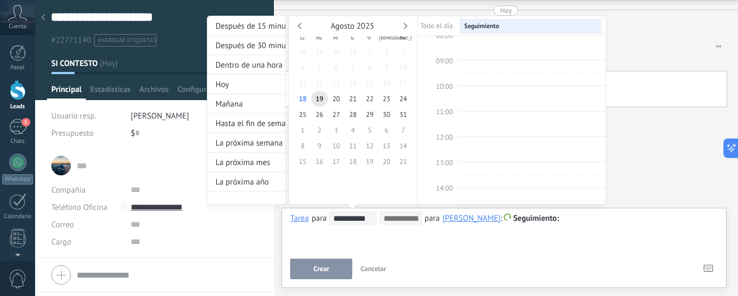
click at [527, 238] on div at bounding box center [369, 148] width 738 height 296
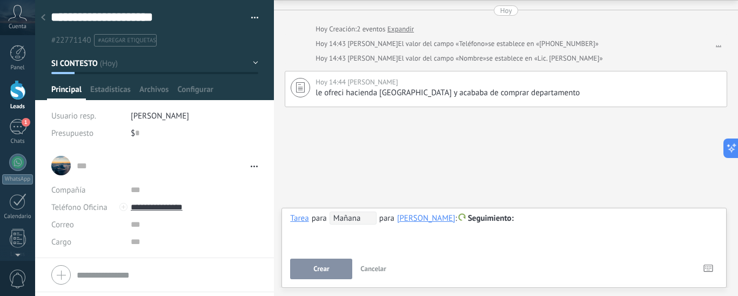
click at [493, 217] on span "Seguimiento" at bounding box center [491, 218] width 46 height 10
click at [490, 238] on label "Reunión" at bounding box center [496, 239] width 97 height 21
click at [371, 268] on span "Cancelar" at bounding box center [373, 268] width 26 height 9
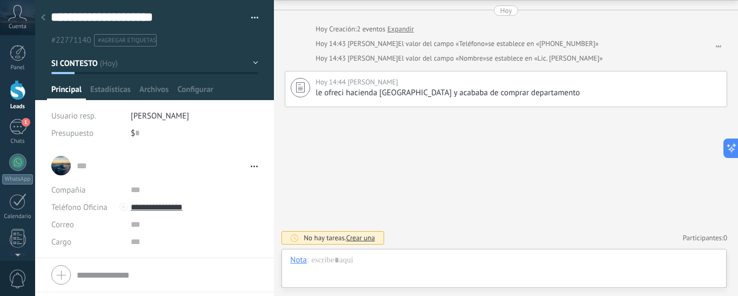
click at [42, 18] on use at bounding box center [43, 17] width 4 height 6
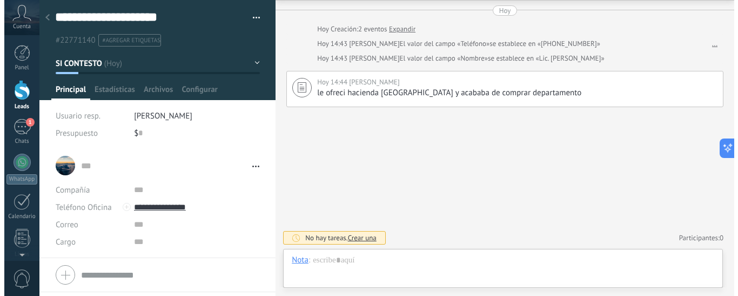
scroll to position [0, 896]
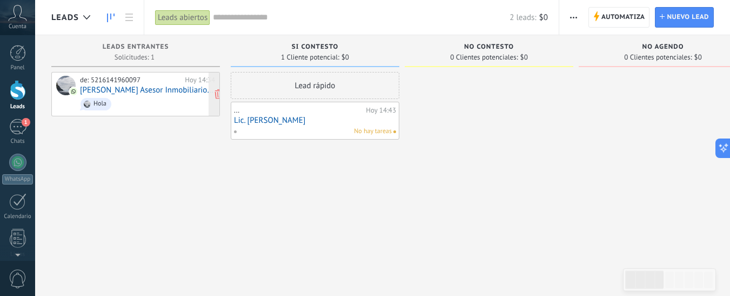
click at [139, 88] on link "Jessica Tavarez Asesor Inmobiliario Vertical NewLiving" at bounding box center [147, 89] width 135 height 9
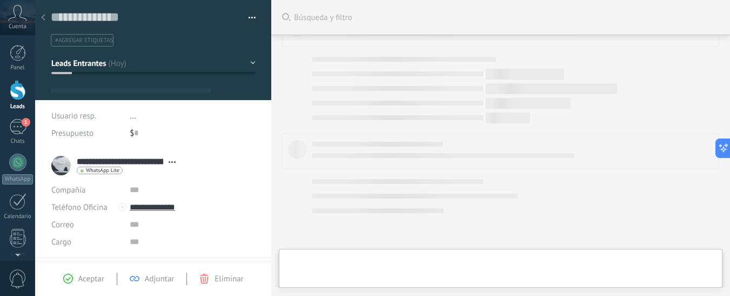
type textarea "**********"
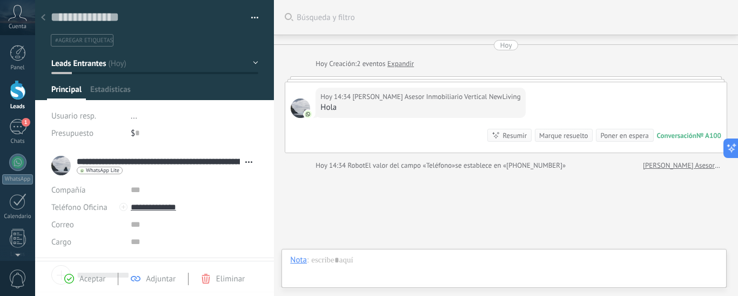
scroll to position [16, 0]
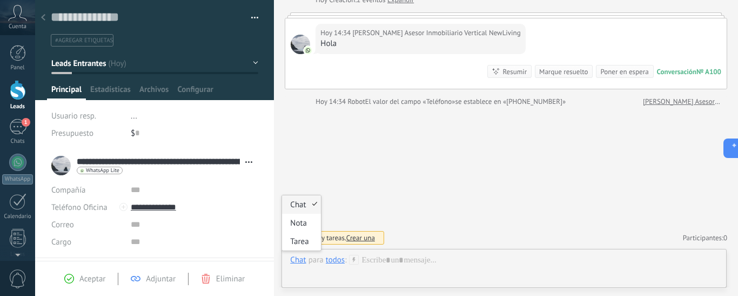
click at [292, 258] on div "Chat" at bounding box center [298, 260] width 16 height 10
click at [293, 243] on div "Tarea" at bounding box center [301, 241] width 38 height 18
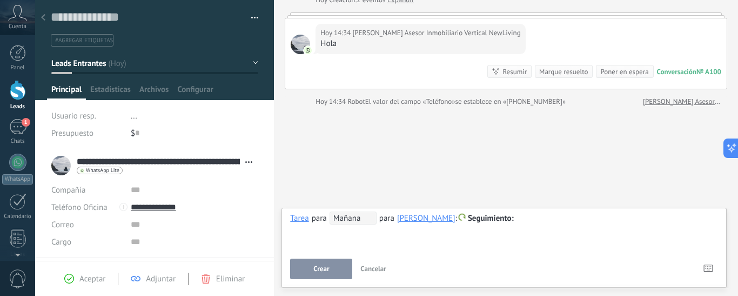
click at [490, 216] on span "Seguimiento" at bounding box center [491, 218] width 46 height 10
click at [496, 240] on label "Reunión" at bounding box center [496, 239] width 97 height 21
click at [355, 218] on span "Mañana" at bounding box center [353, 217] width 47 height 13
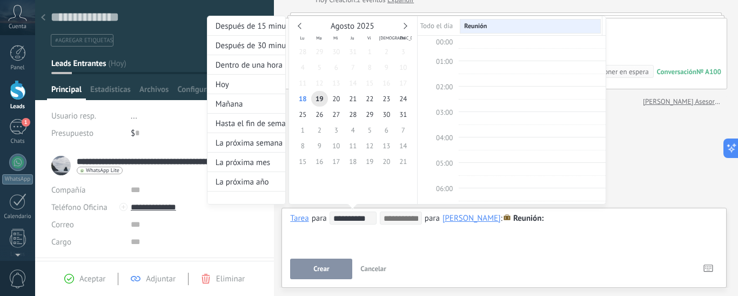
scroll to position [204, 0]
type input "**********"
click at [338, 112] on span "27" at bounding box center [336, 114] width 17 height 16
type input "**********"
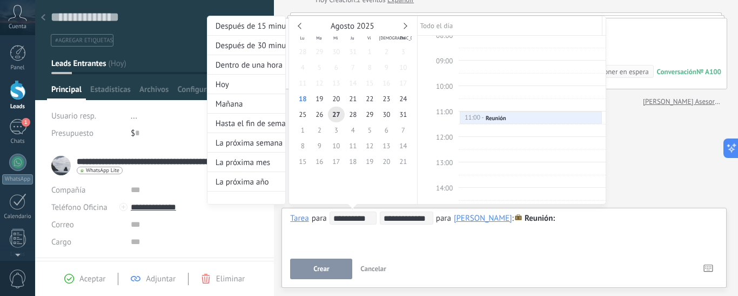
click at [578, 219] on div "**********" at bounding box center [406, 120] width 399 height 209
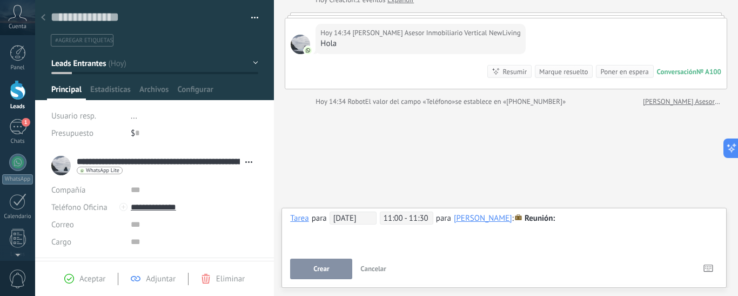
click at [578, 219] on div at bounding box center [504, 218] width 428 height 13
click at [318, 265] on span "Crear" at bounding box center [321, 269] width 16 height 8
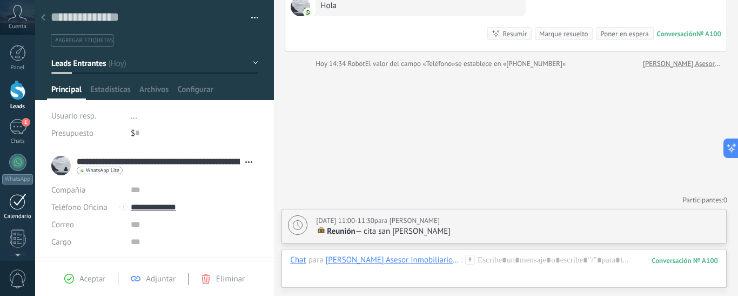
click at [17, 202] on div at bounding box center [17, 201] width 17 height 17
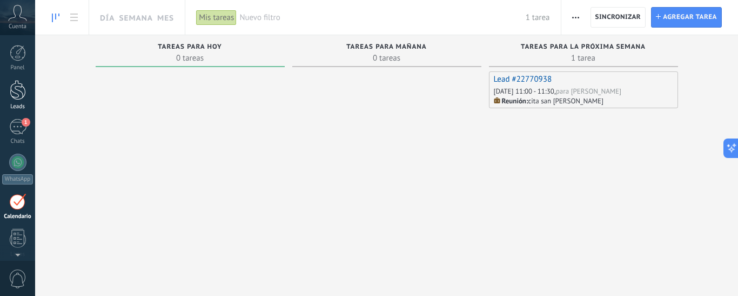
click at [17, 82] on div at bounding box center [18, 90] width 16 height 20
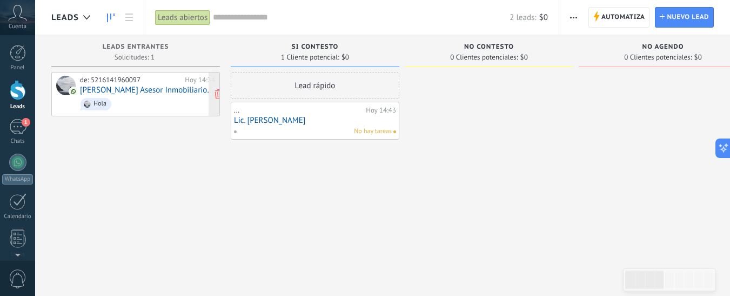
click at [154, 90] on link "Jessica Tavarez Asesor Inmobiliario Vertical NewLiving" at bounding box center [147, 89] width 135 height 9
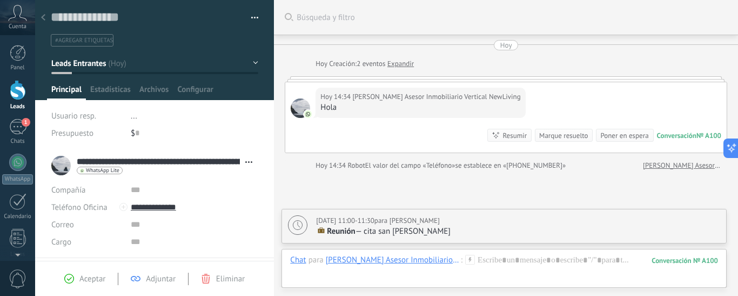
scroll to position [102, 0]
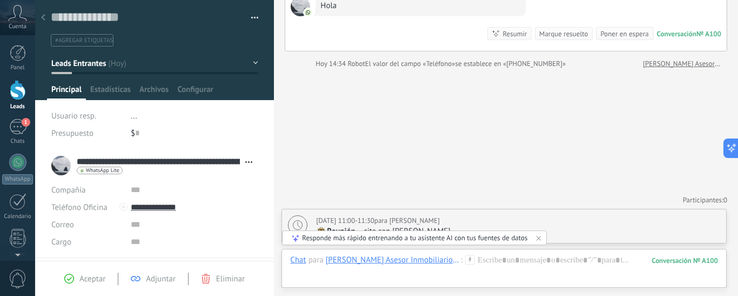
click at [253, 59] on button "Leads Entrantes" at bounding box center [154, 63] width 207 height 19
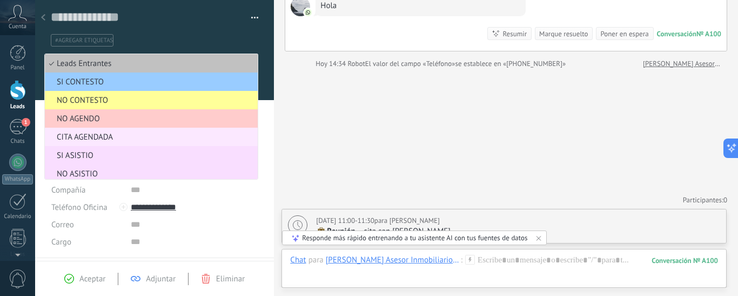
click at [83, 137] on span "CITA AGENDADA" at bounding box center [150, 137] width 210 height 10
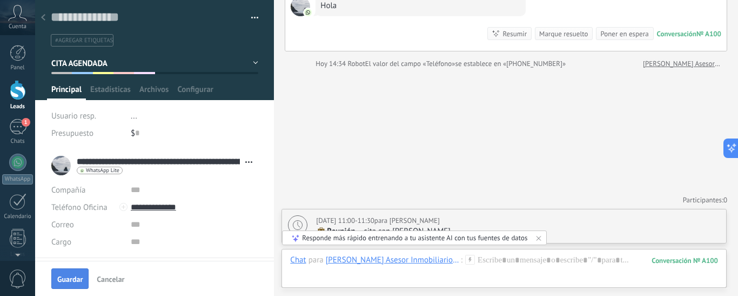
click at [68, 272] on button "Guardar" at bounding box center [69, 278] width 37 height 21
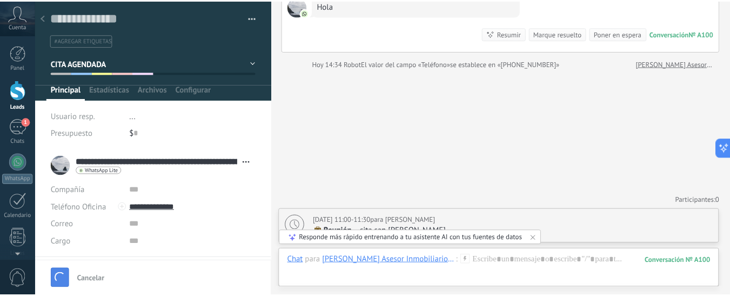
scroll to position [145, 0]
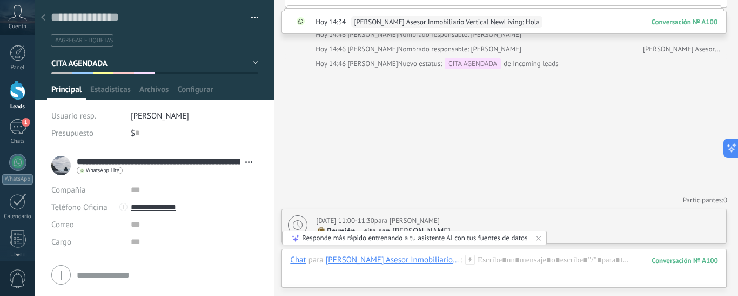
click at [19, 91] on div at bounding box center [18, 90] width 16 height 20
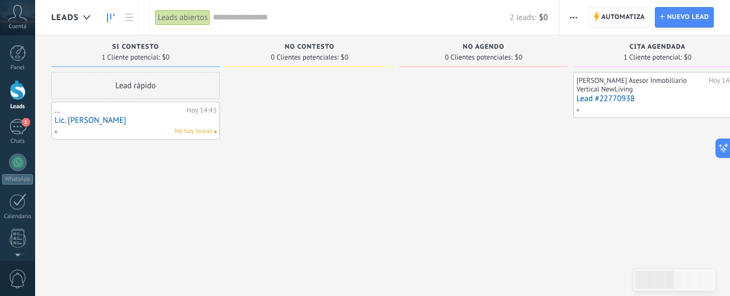
type textarea "**********"
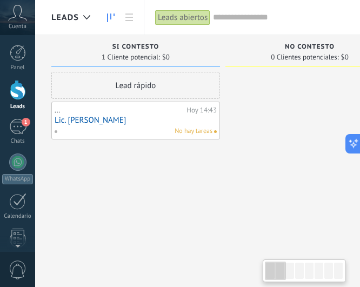
click at [336, 270] on div at bounding box center [338, 271] width 9 height 16
click at [89, 16] on use at bounding box center [86, 17] width 7 height 4
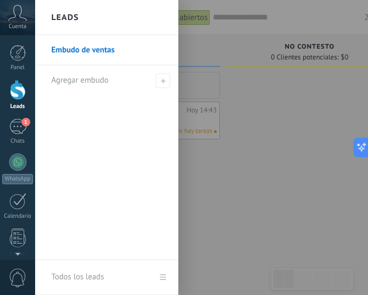
click at [89, 16] on div "Leads" at bounding box center [106, 17] width 143 height 35
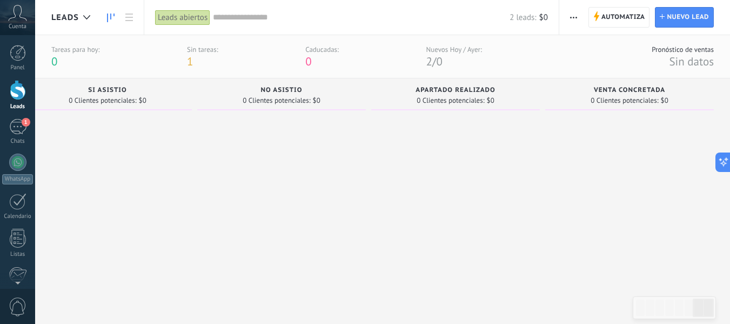
scroll to position [0, 724]
click at [52, 223] on div at bounding box center [107, 206] width 169 height 183
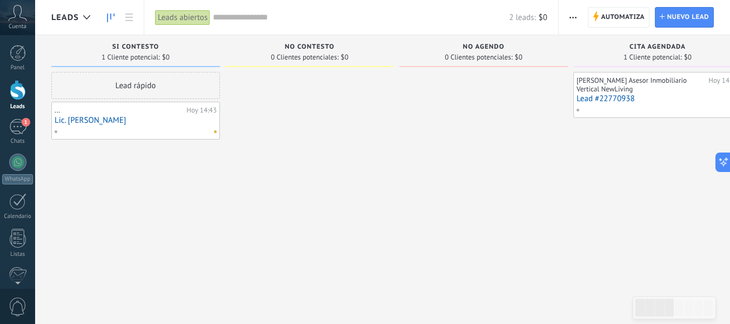
click at [487, 230] on div at bounding box center [483, 163] width 169 height 183
click at [663, 19] on icon at bounding box center [662, 16] width 5 height 5
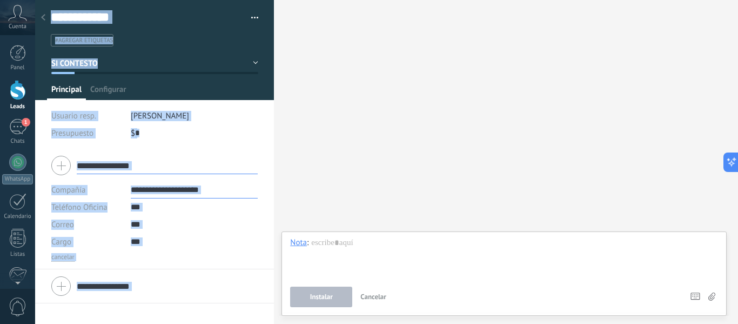
drag, startPoint x: 474, startPoint y: 323, endPoint x: 545, endPoint y: 338, distance: 72.4
click at [545, 323] on html ".abccls-1,.abccls-2{fill-rule:evenodd}.abccls-2{fill:#fff} .abfcls-1{fill:none}…" at bounding box center [369, 162] width 738 height 324
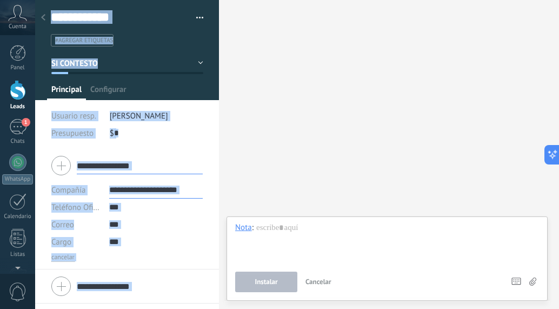
click at [473, 140] on div "Buscar Búsqueda y filtro Carga más Participantes: 0 Agregar usuario Bots: 0" at bounding box center [389, 154] width 340 height 309
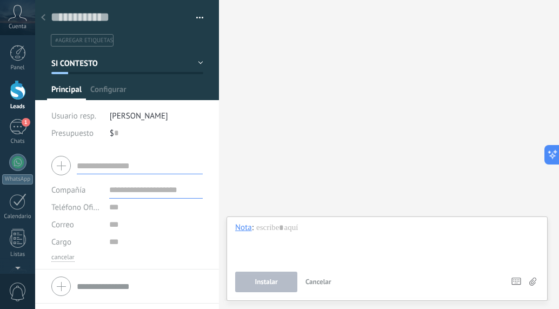
click at [473, 140] on div "Buscar Búsqueda y filtro Carga más Participantes: 0 Agregar usuario Bots: 0" at bounding box center [389, 154] width 340 height 309
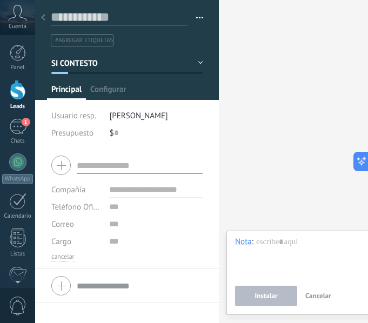
click at [95, 15] on input "text" at bounding box center [119, 17] width 137 height 16
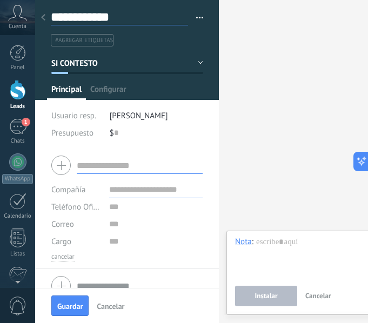
type input "**********"
click at [131, 168] on input "text" at bounding box center [140, 165] width 126 height 17
click at [134, 204] on input "text" at bounding box center [155, 206] width 93 height 17
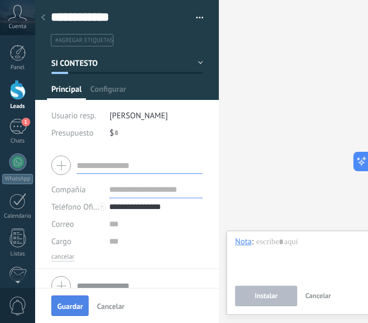
type input "**********"
click at [73, 310] on span "Guardar" at bounding box center [69, 307] width 25 height 8
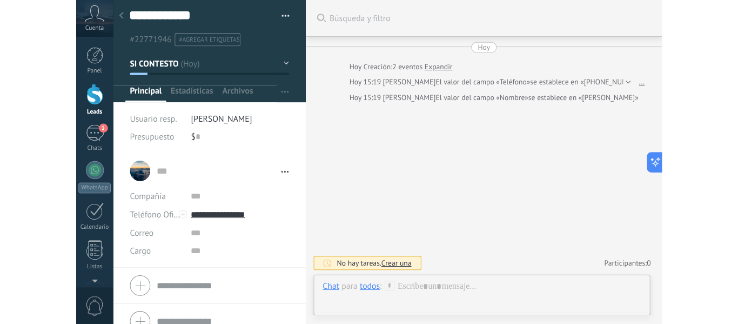
scroll to position [17, 0]
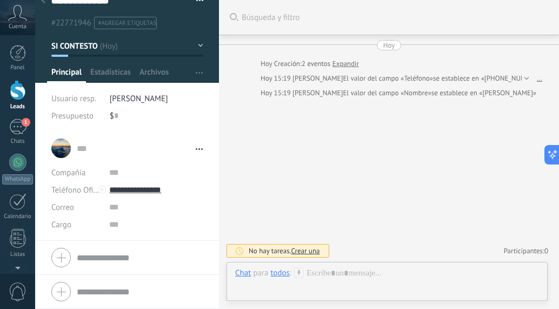
type textarea "**********"
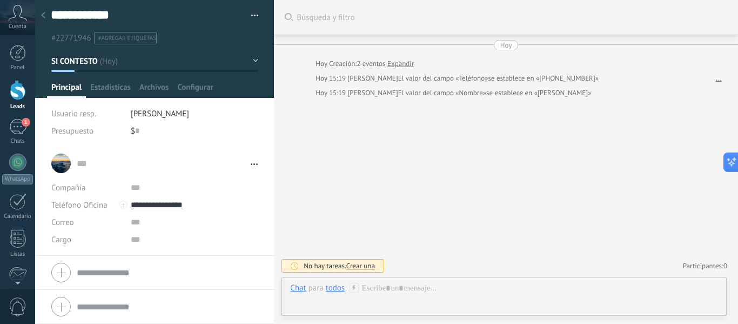
scroll to position [0, 0]
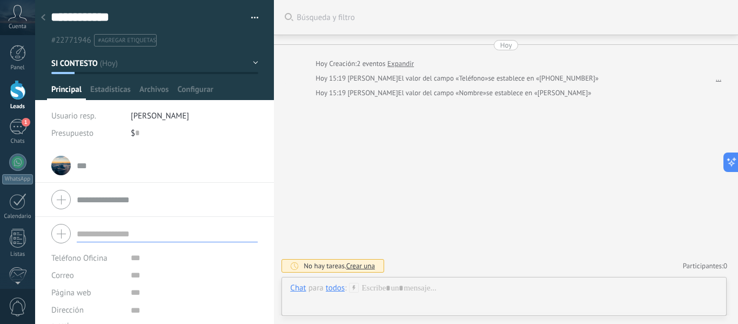
drag, startPoint x: 247, startPoint y: 311, endPoint x: 247, endPoint y: 318, distance: 7.6
click at [247, 318] on form "Teléfono Oficina Ofic. directo Celular Fax Casa Otro Teléfono Oficina Llamar Co…" at bounding box center [154, 275] width 206 height 110
click at [384, 202] on div "Buscar Búsqueda y filtro Carga más [DATE] [DATE] Creación: 2 eventos Expandir […" at bounding box center [506, 162] width 464 height 324
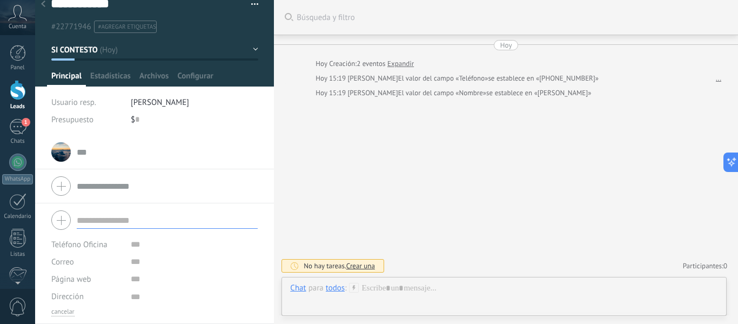
click at [266, 224] on div "Teléfono Oficina Ofic. directo Celular Fax Casa Otro Teléfono Oficina Llamar Co…" at bounding box center [154, 263] width 239 height 121
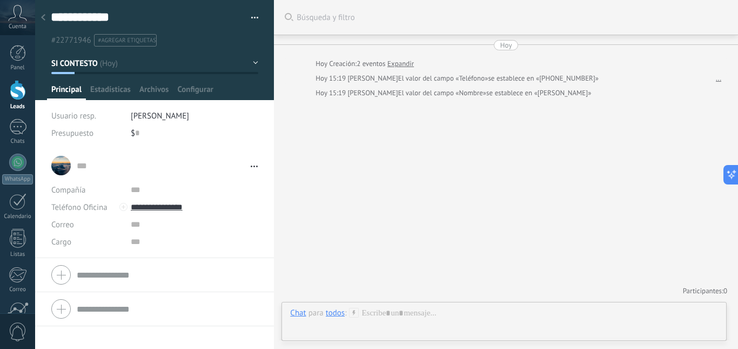
click at [442, 190] on div "Buscar Búsqueda y filtro Carga más Hoy Hoy Creación: 2 eventos Expandir Hoy 15:…" at bounding box center [506, 174] width 464 height 349
type textarea "**********"
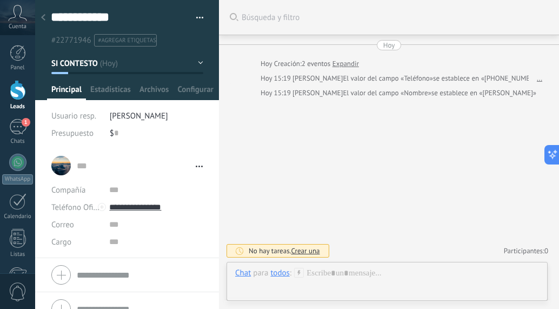
scroll to position [16, 0]
click at [425, 136] on div "Buscar Búsqueda y filtro Carga más [DATE] [DATE] Creación: 2 eventos Expandir […" at bounding box center [389, 154] width 340 height 309
drag, startPoint x: 180, startPoint y: 289, endPoint x: 395, endPoint y: 269, distance: 215.5
click at [395, 269] on div "Chat Correo Nota Tarea Chat para todos : Enviar Cancelar Rastrear clics en link…" at bounding box center [386, 281] width 321 height 39
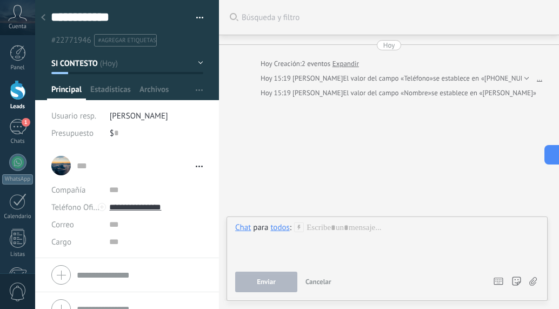
click at [395, 269] on div "Chat para todos : Enviar Cancelar Rastrear clics en links ? Reducir links largo…" at bounding box center [387, 257] width 304 height 70
click at [235, 226] on div "Chat Correo Nota Tarea Chat para todos : Enviar Cancelar Rastrear clics en link…" at bounding box center [386, 258] width 321 height 84
click at [241, 229] on div "Chat" at bounding box center [243, 227] width 16 height 10
click at [239, 193] on div "Nota" at bounding box center [246, 190] width 38 height 18
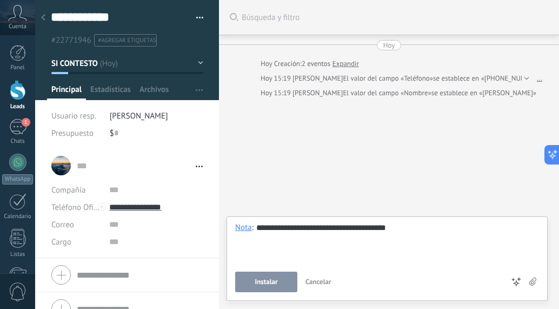
click at [275, 284] on span "Instalar" at bounding box center [266, 282] width 23 height 8
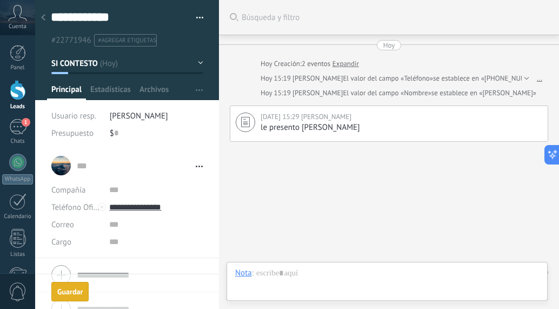
scroll to position [22, 0]
